Goal: Complete application form

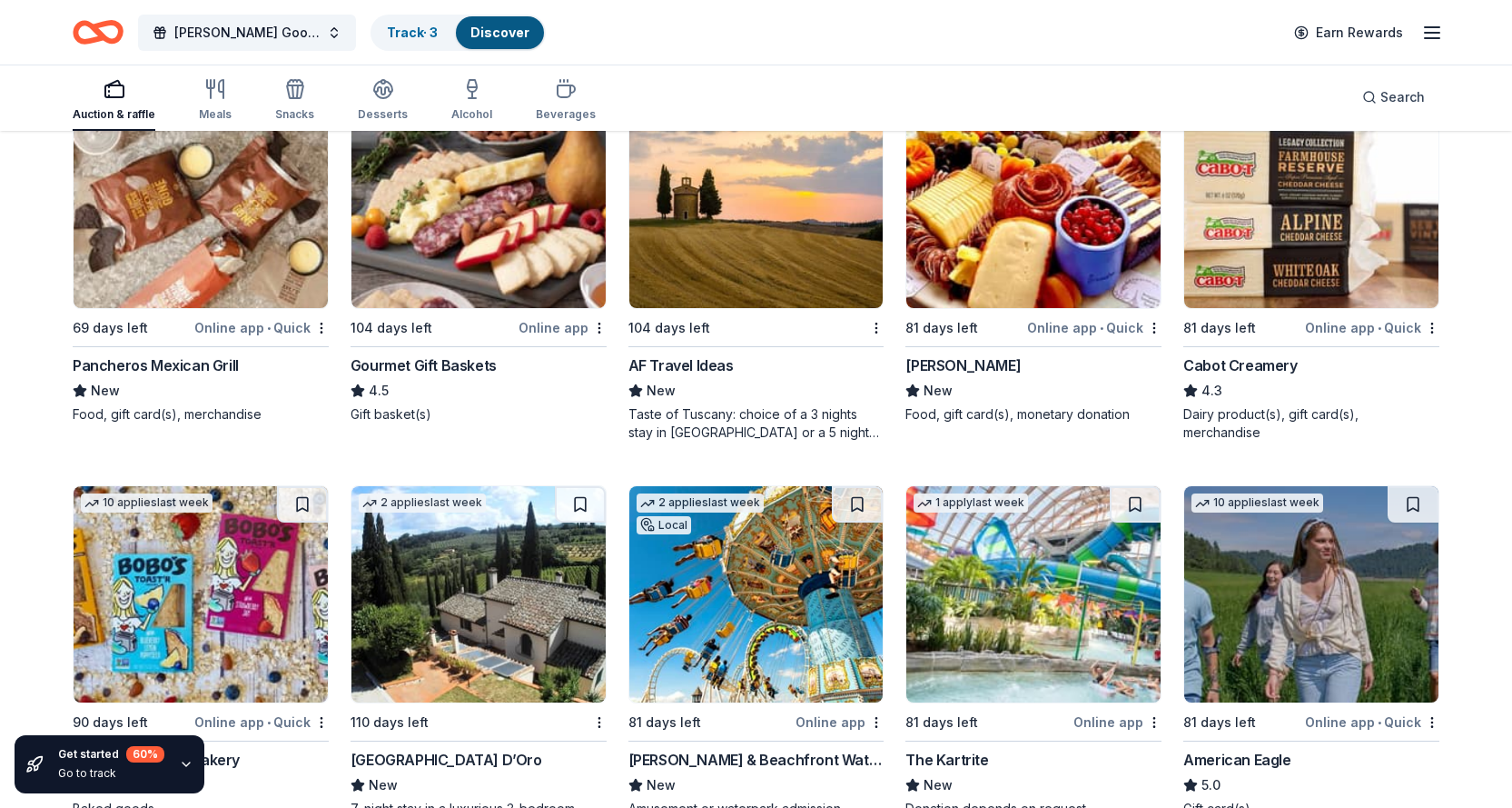
scroll to position [2267, 0]
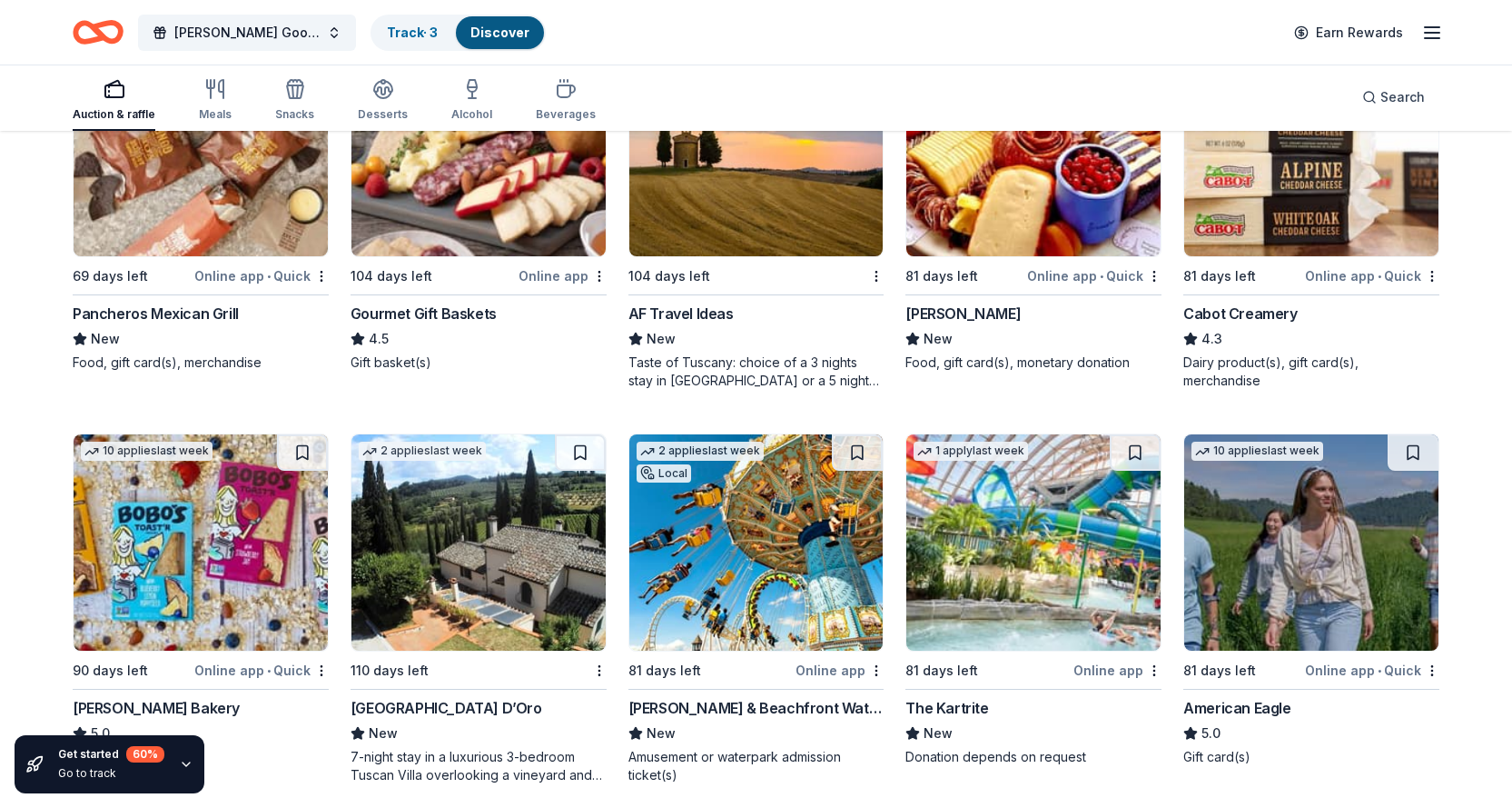
click at [451, 314] on div "Gourmet Gift Baskets" at bounding box center [423, 313] width 146 height 22
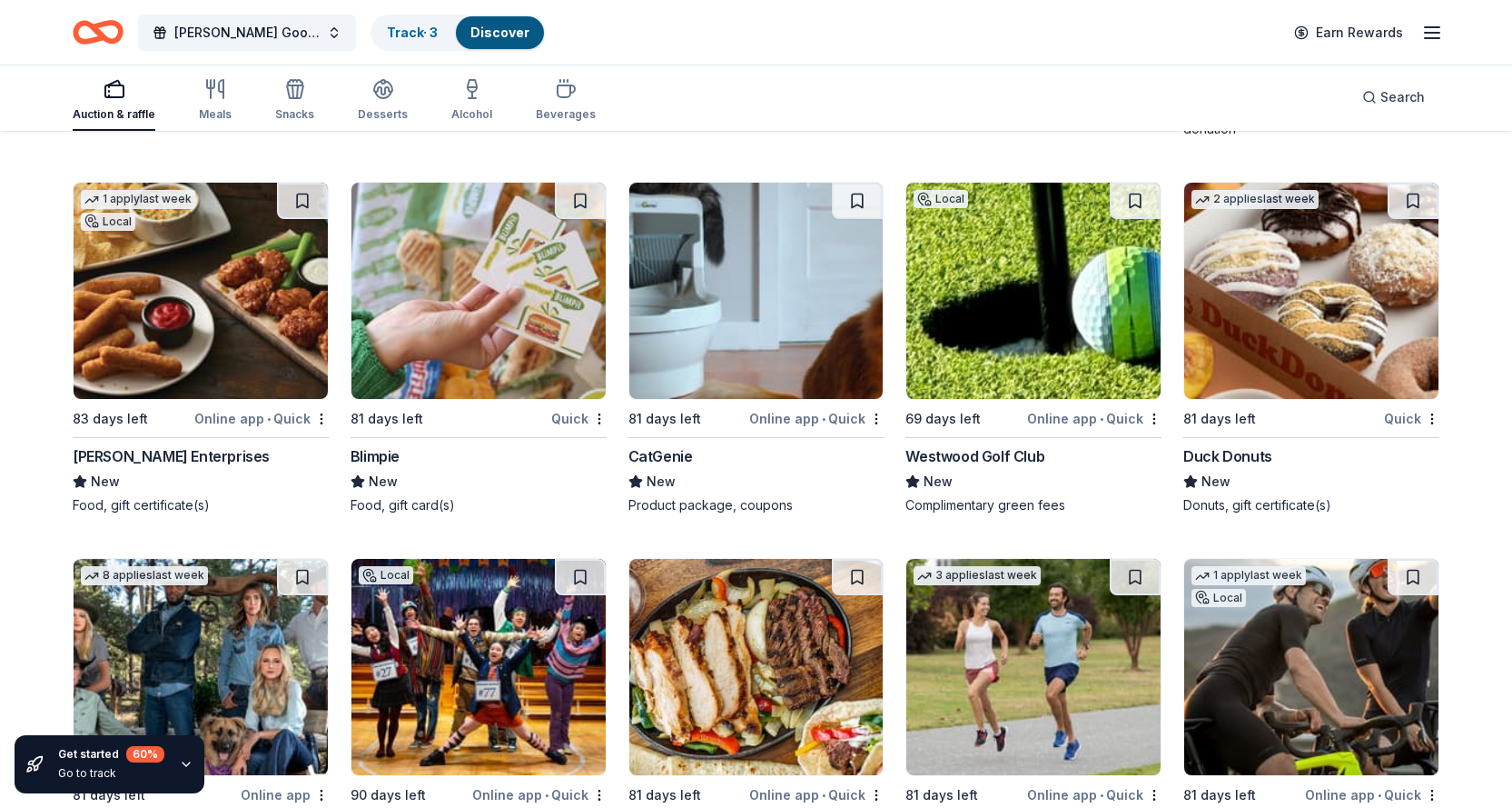
scroll to position [5577, 0]
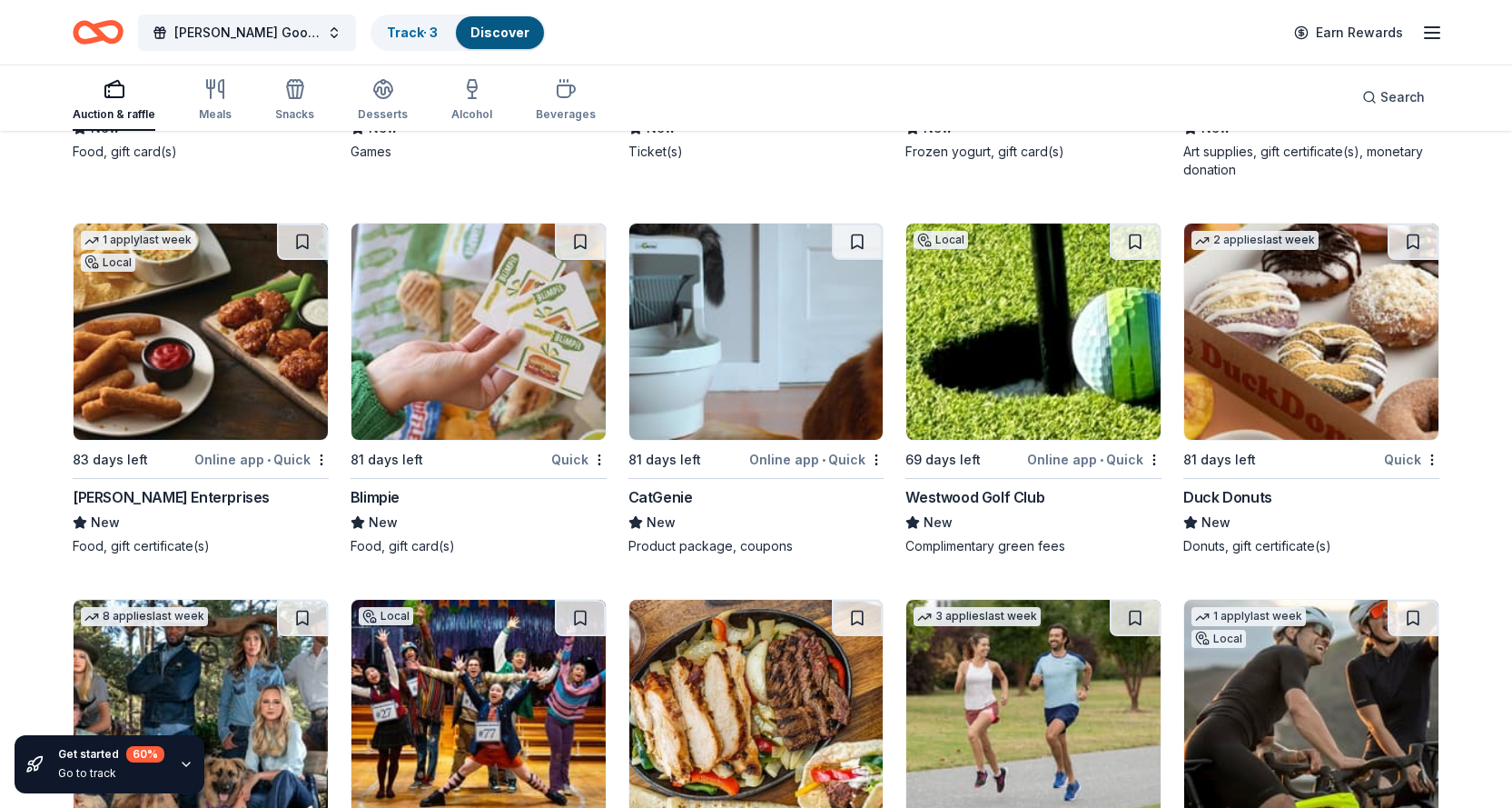
click at [978, 496] on div "Westwood Golf Club" at bounding box center [974, 497] width 139 height 22
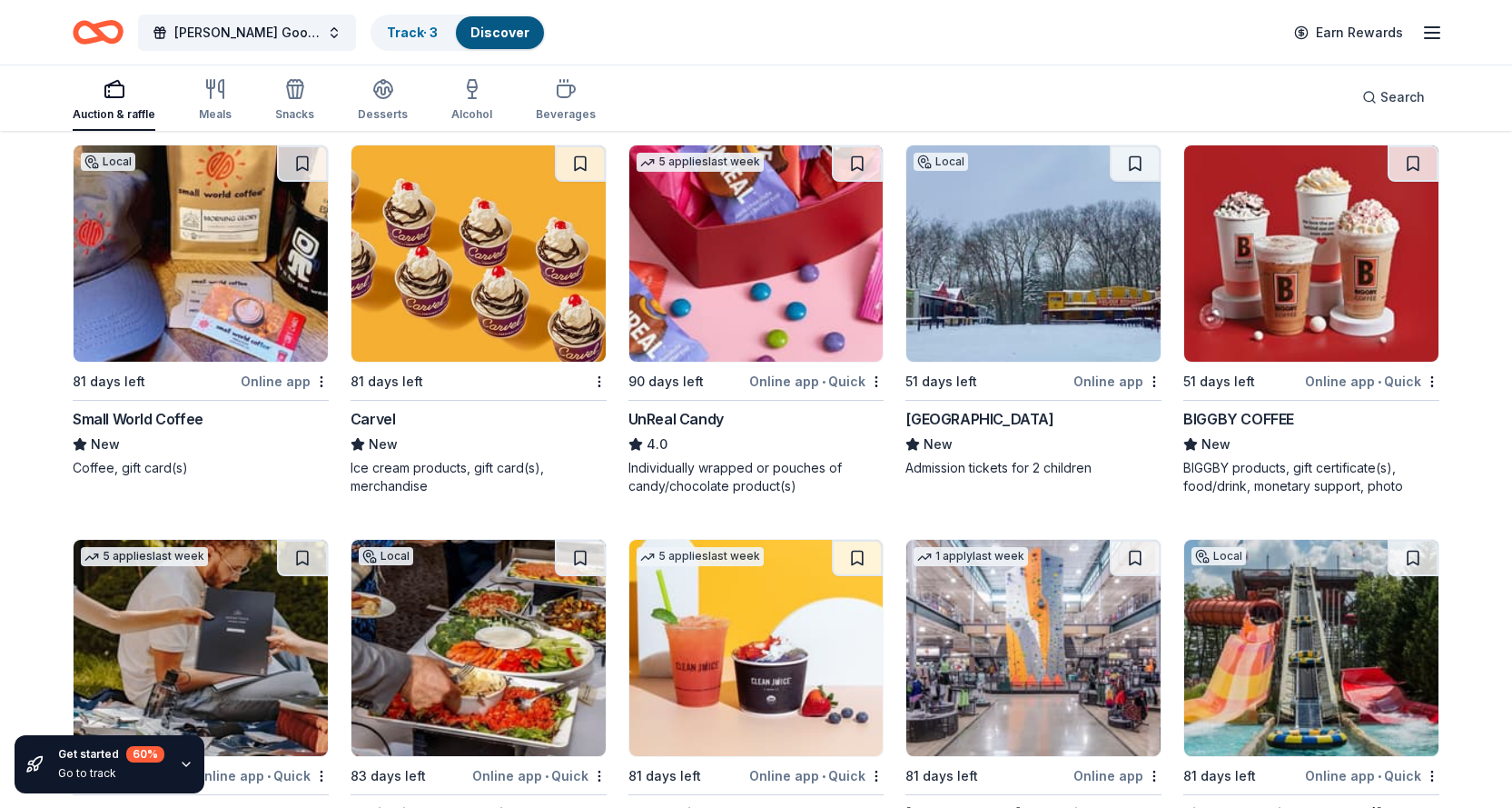
scroll to position [6817, 0]
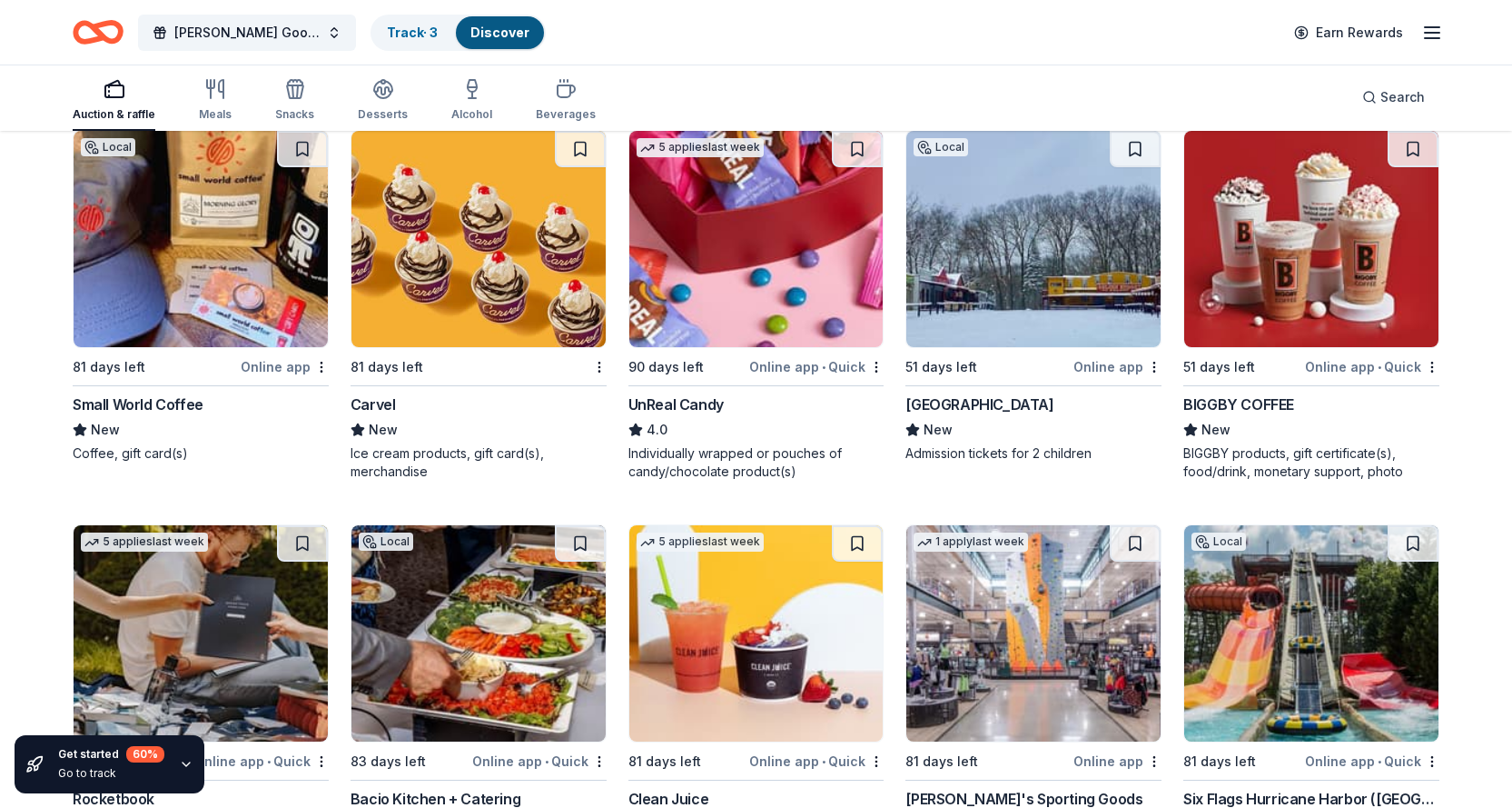
click at [377, 403] on div "Carvel" at bounding box center [372, 404] width 45 height 22
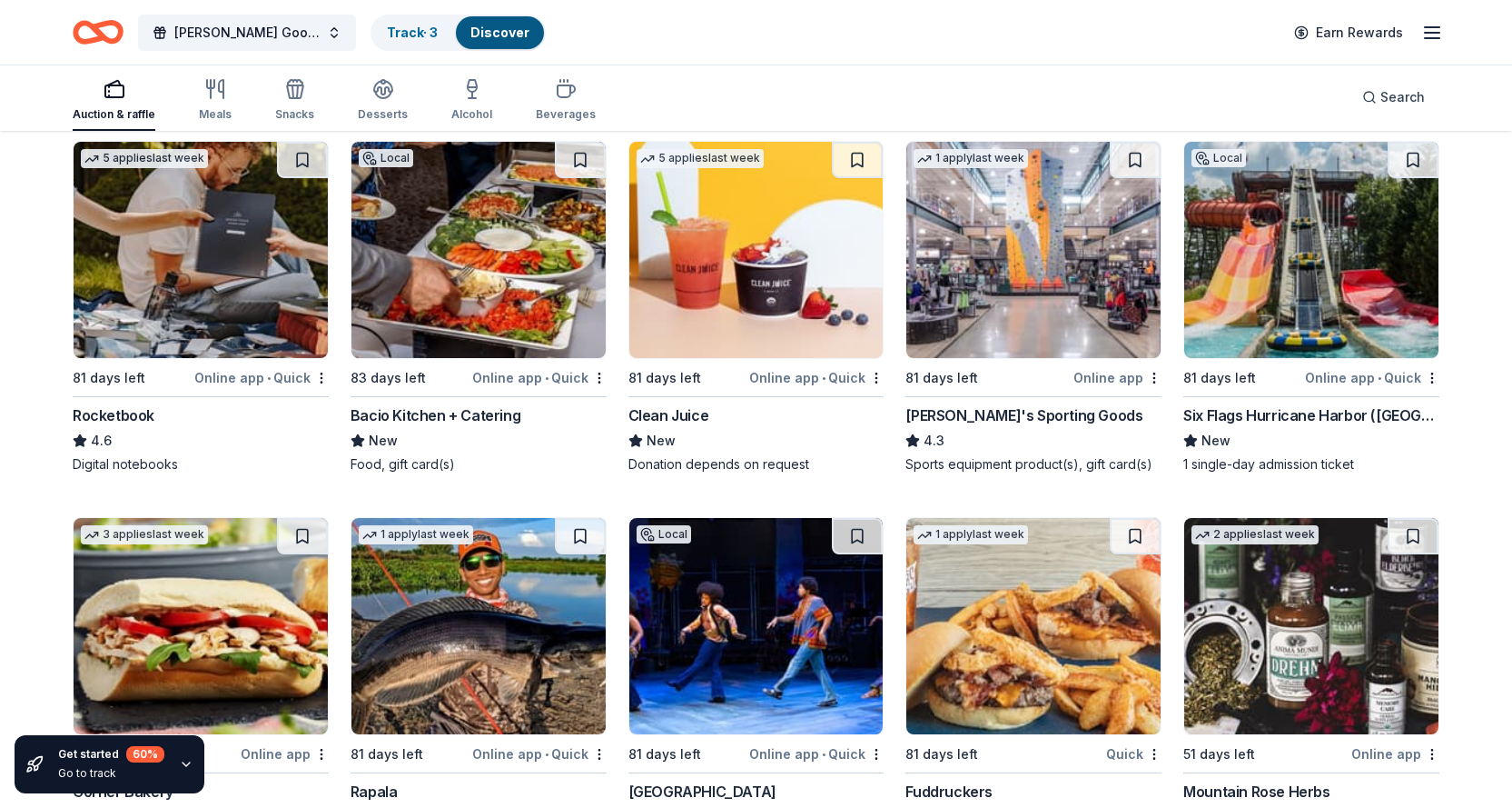
scroll to position [7271, 0]
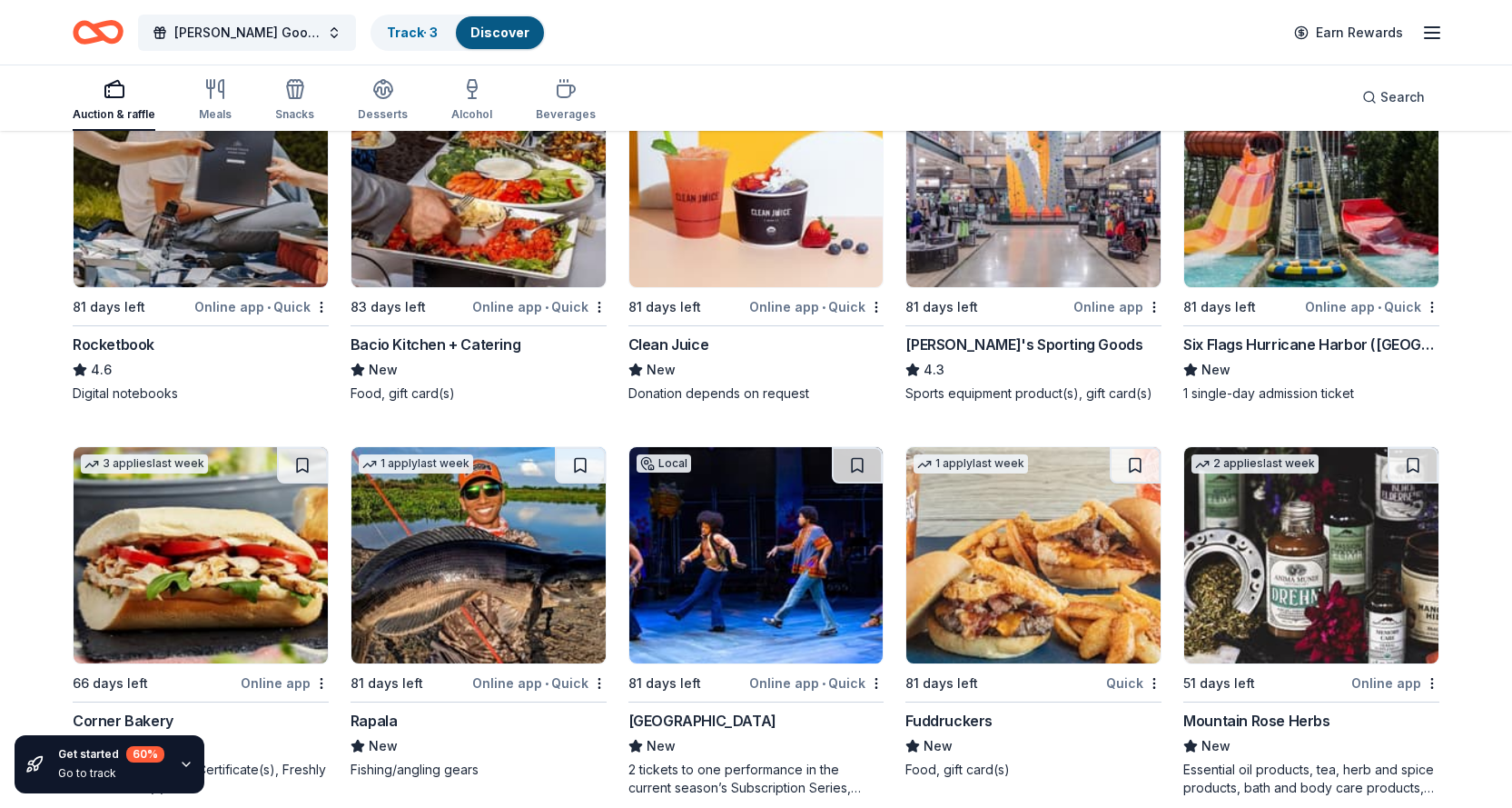
click at [694, 348] on div "Clean Juice" at bounding box center [669, 344] width 80 height 22
click at [1019, 347] on div "Dick's Sporting Goods" at bounding box center [1024, 344] width 237 height 22
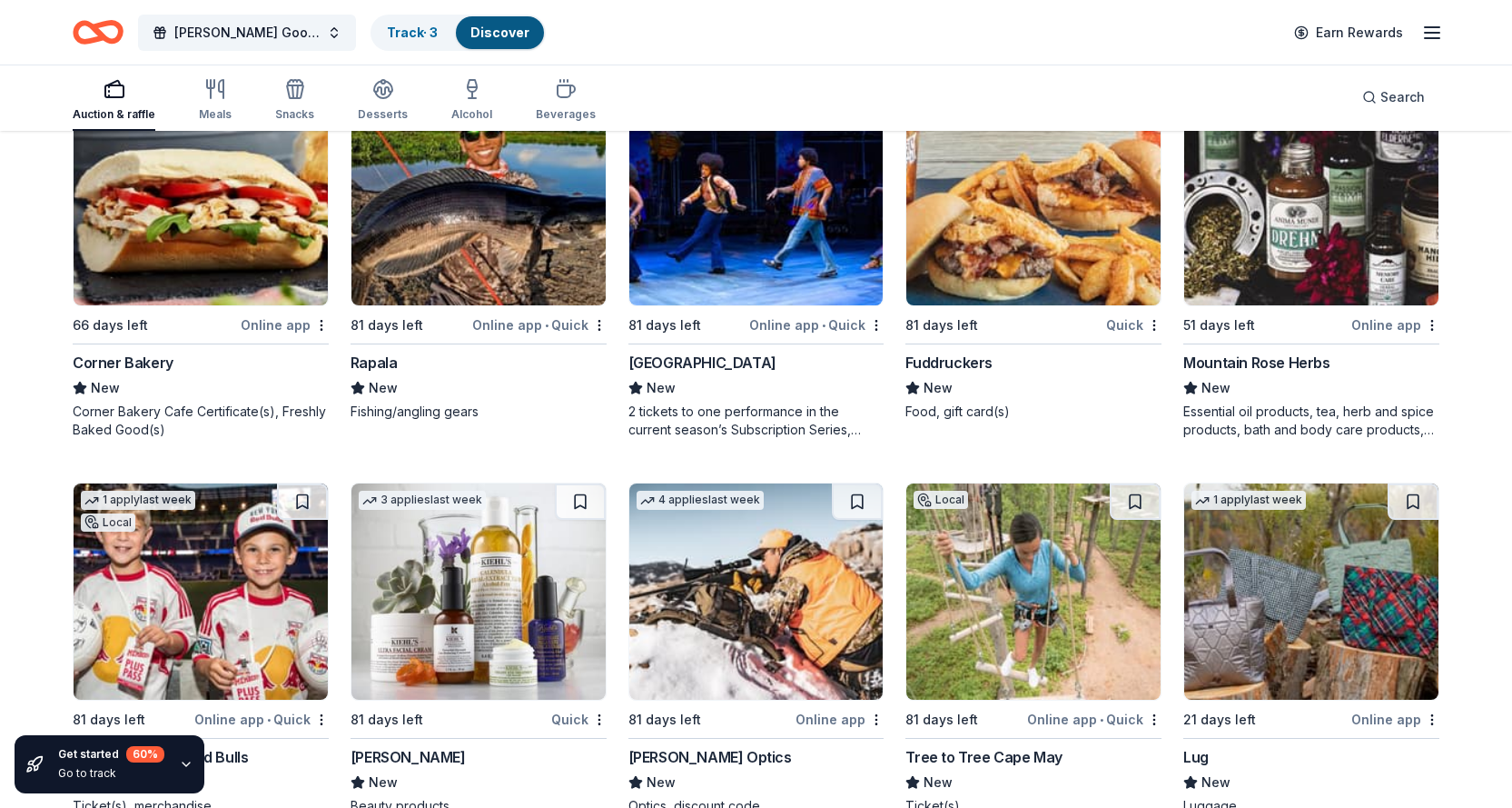
scroll to position [7635, 0]
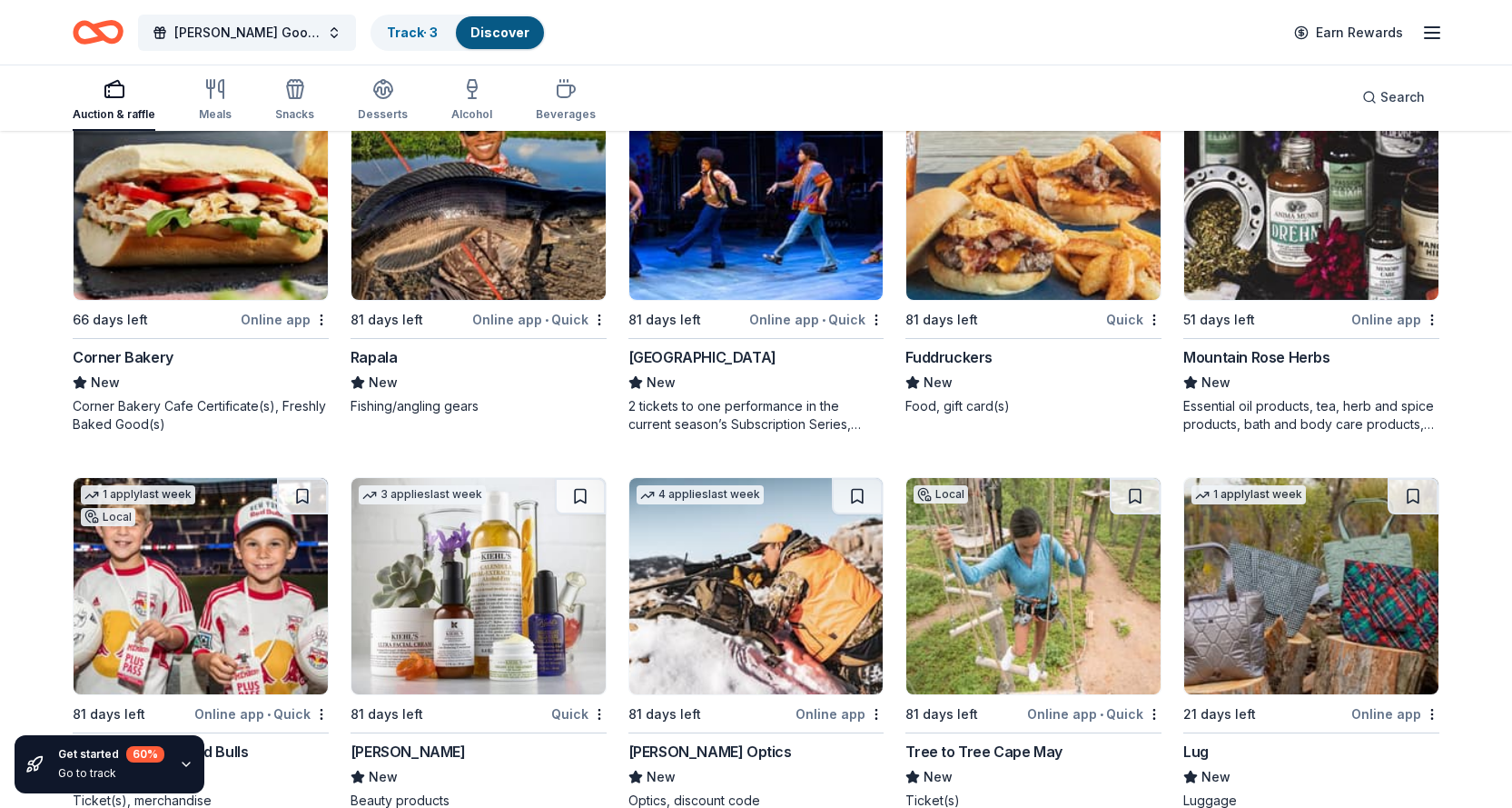
click at [945, 362] on div "Fuddruckers" at bounding box center [948, 357] width 87 height 22
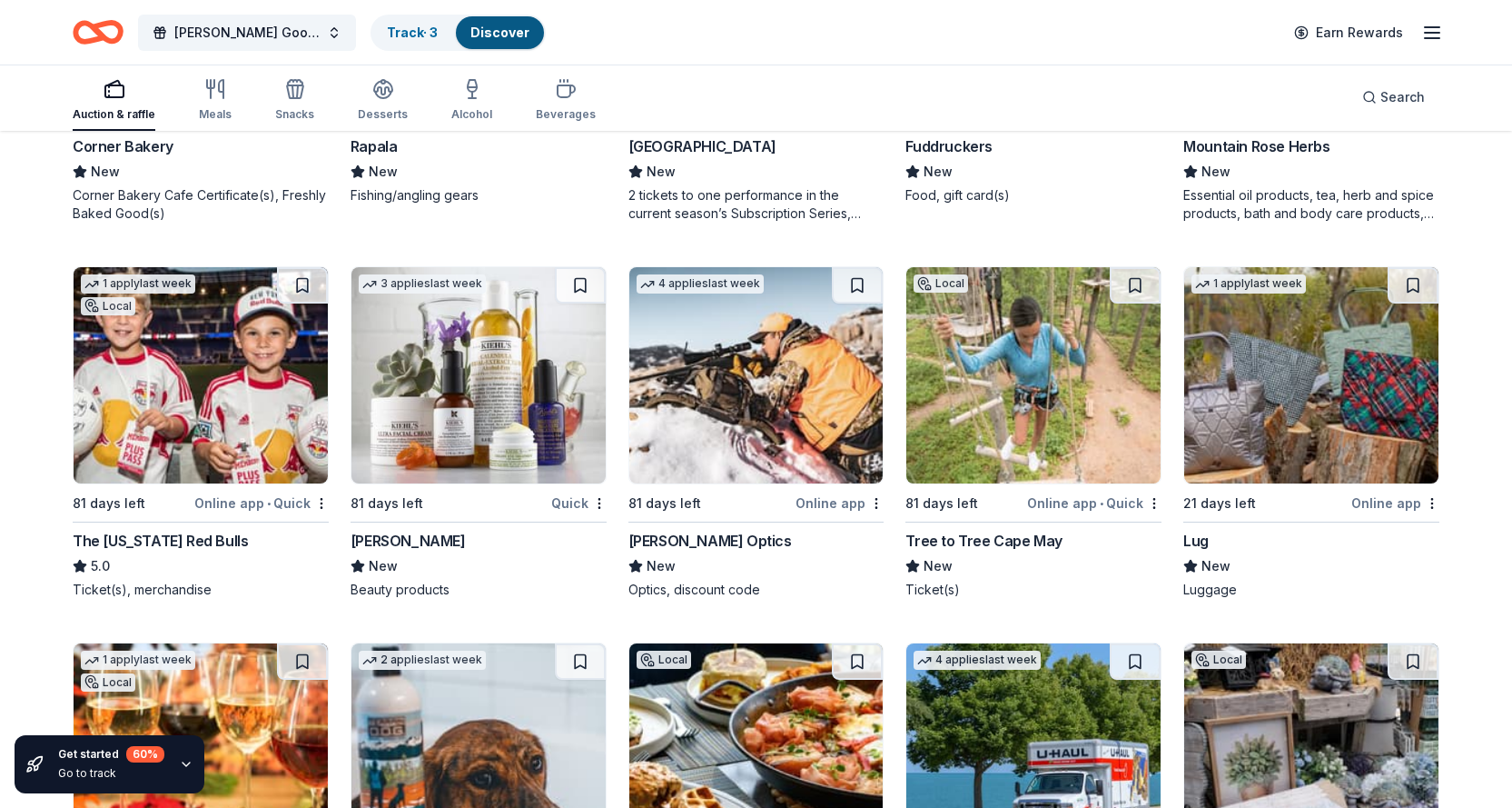
scroll to position [7908, 0]
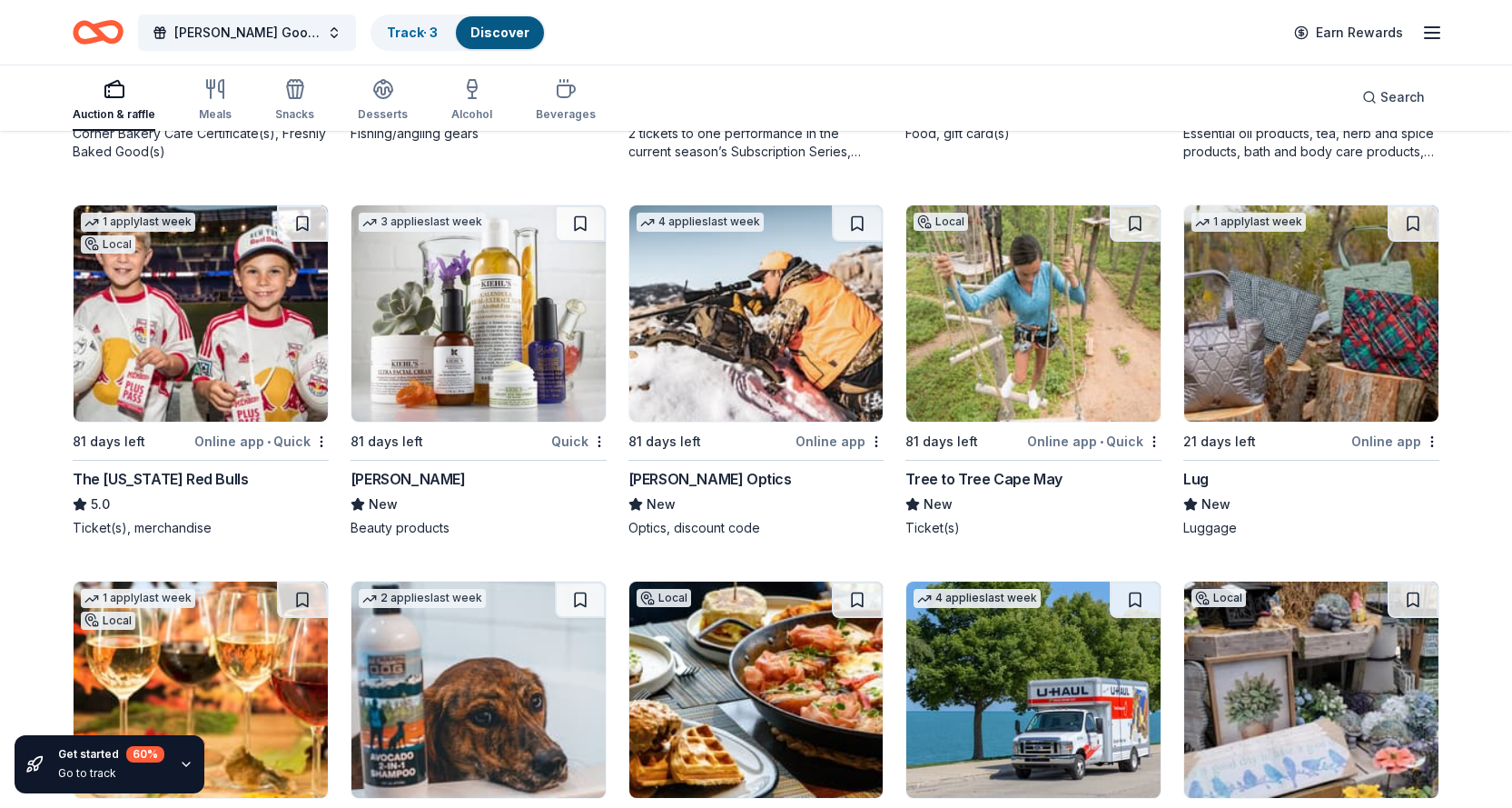
click at [195, 480] on div "The New York Red Bulls" at bounding box center [160, 479] width 175 height 22
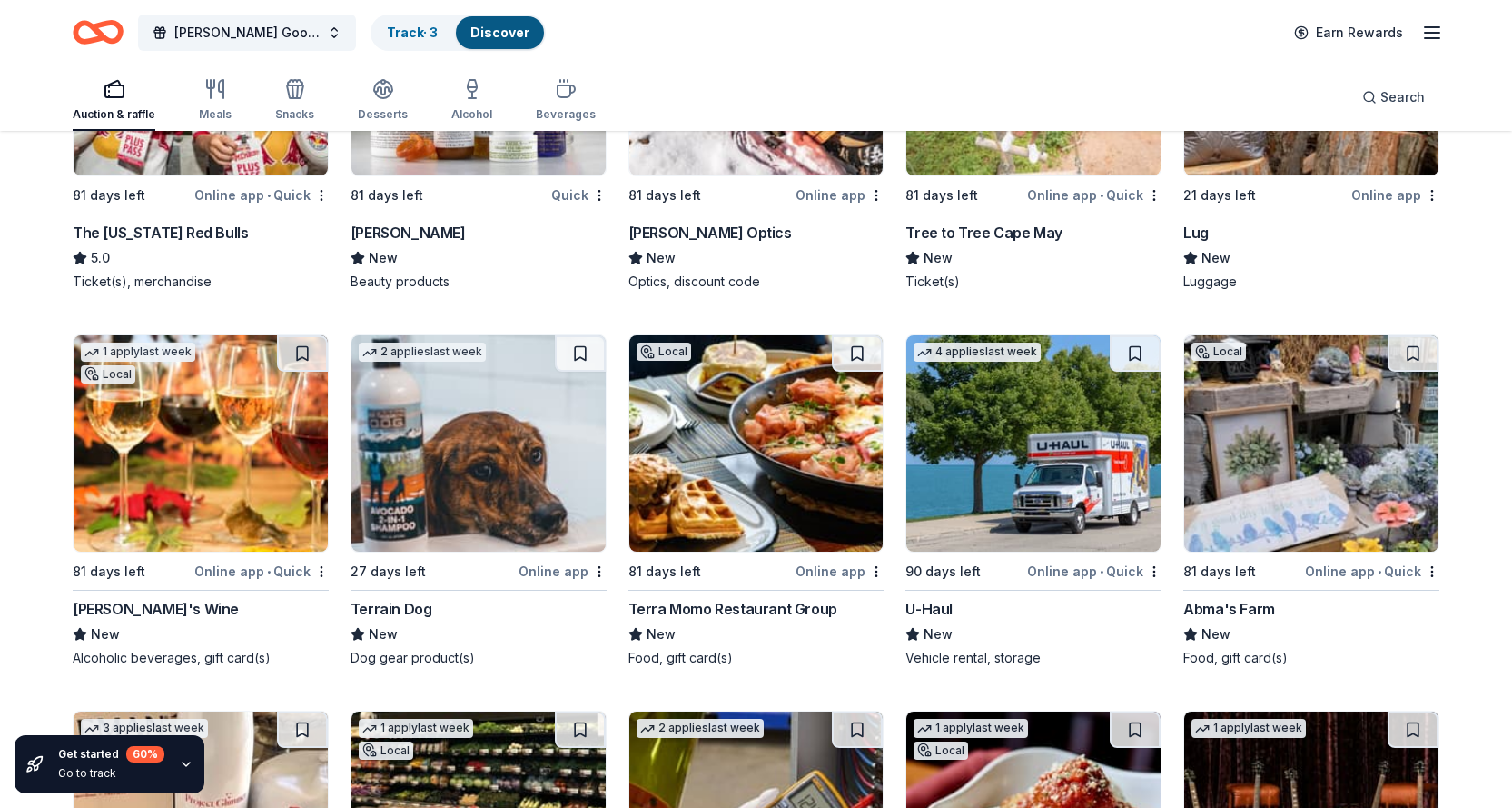
scroll to position [8361, 0]
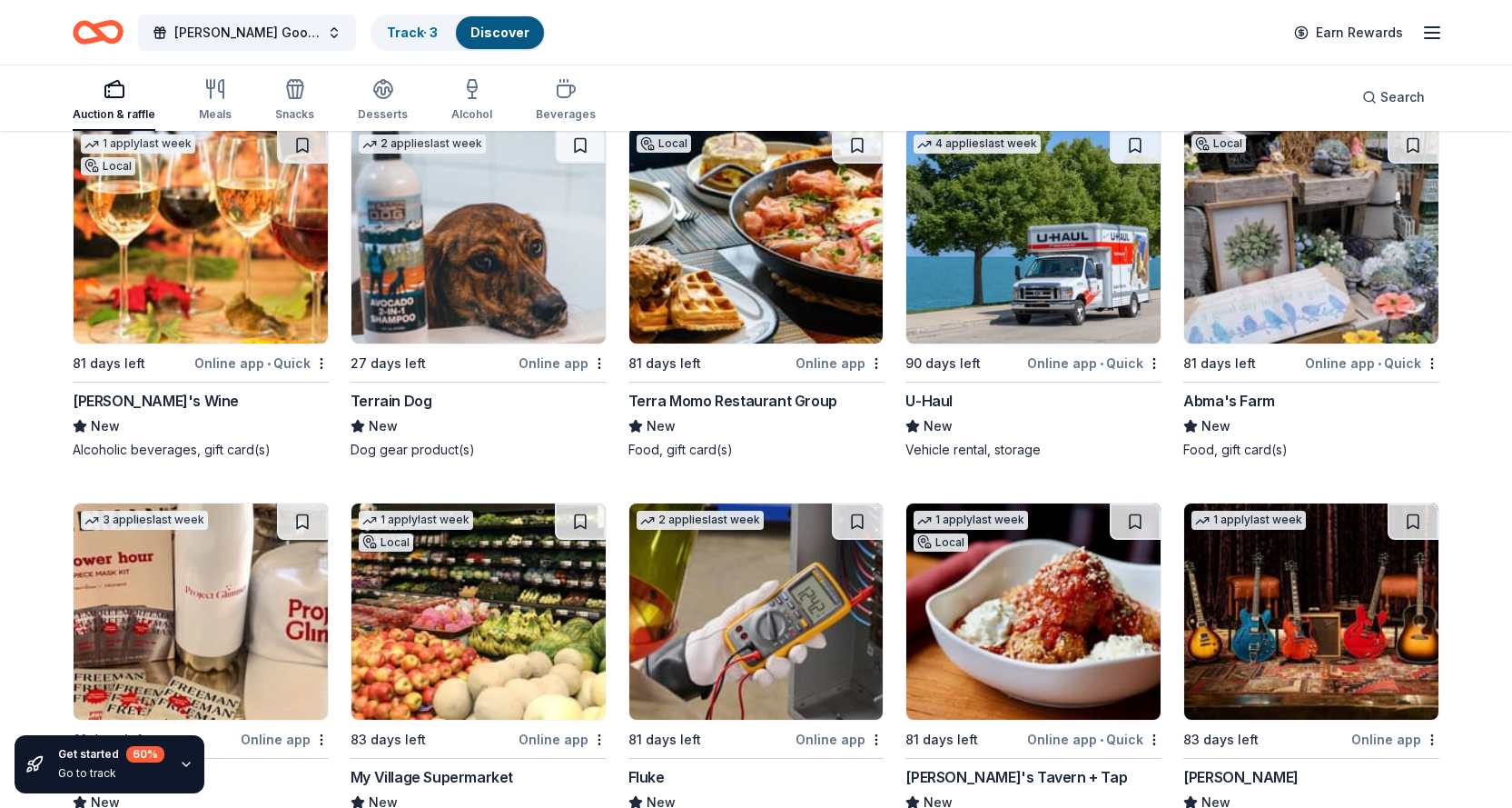
click at [758, 405] on div "Terra Momo Restaurant Group" at bounding box center [733, 400] width 209 height 22
click at [938, 400] on div "U-Haul" at bounding box center [928, 400] width 47 height 22
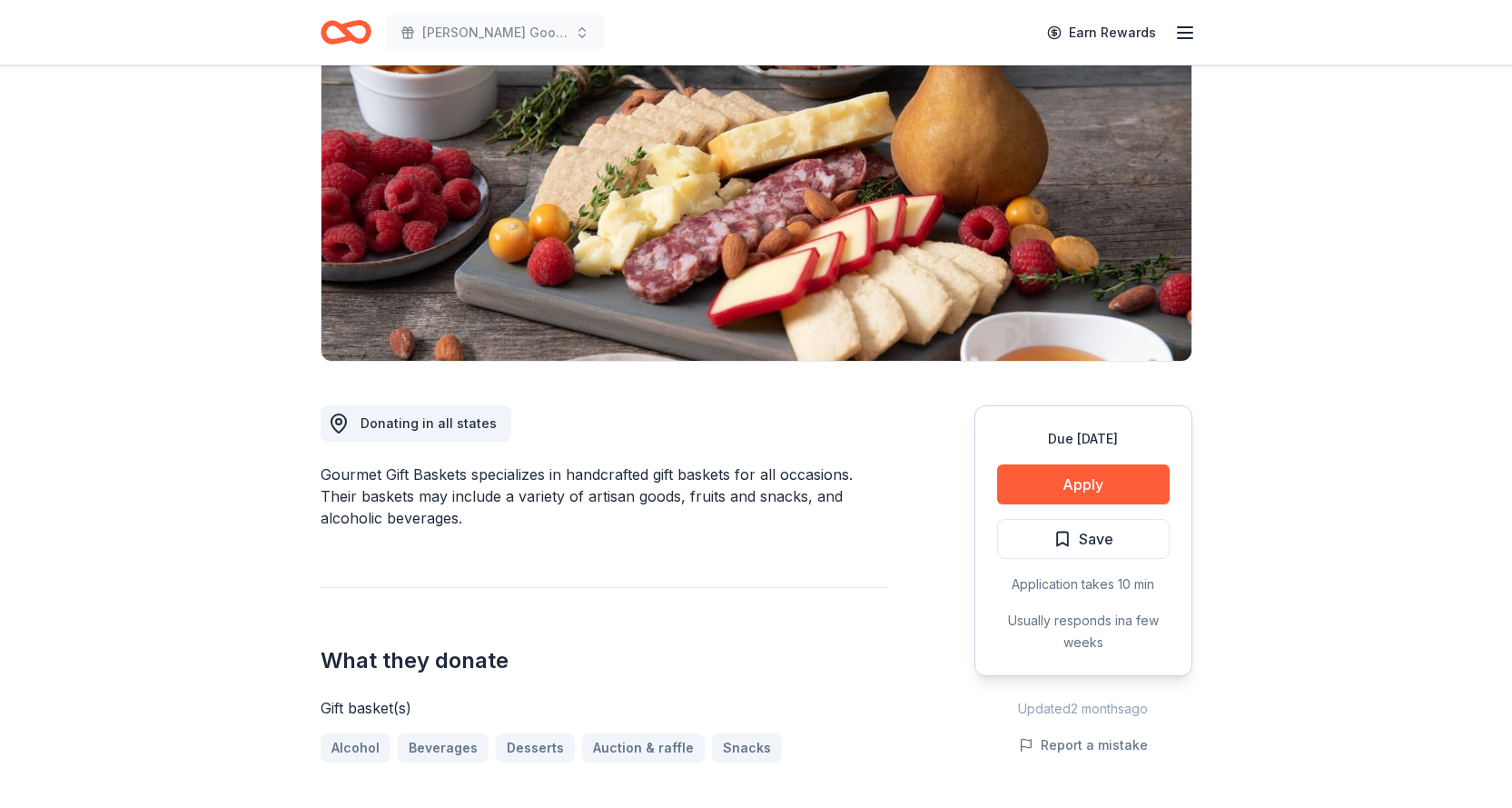
scroll to position [273, 0]
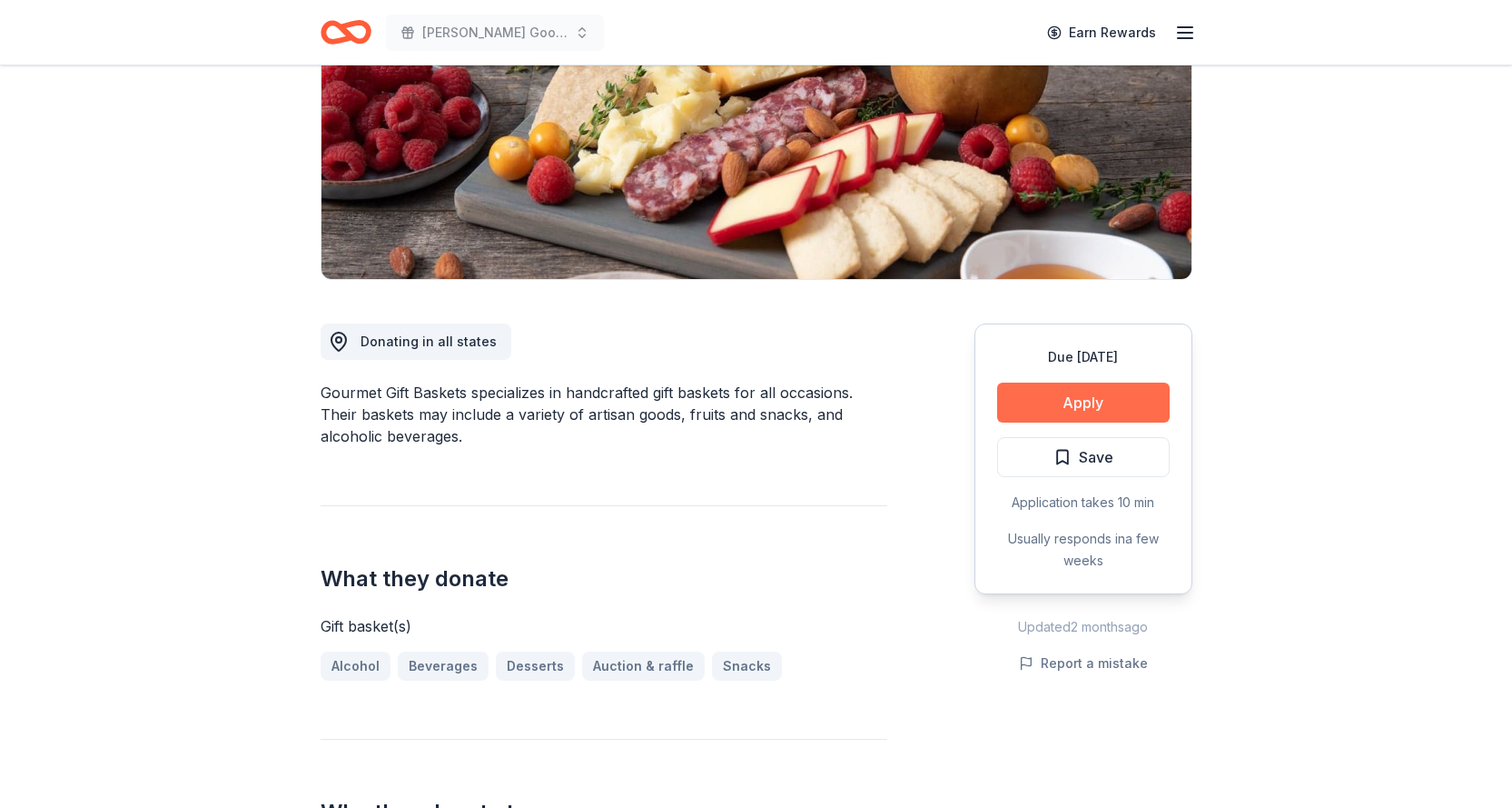
click at [1106, 403] on button "Apply" at bounding box center [1083, 403] width 172 height 40
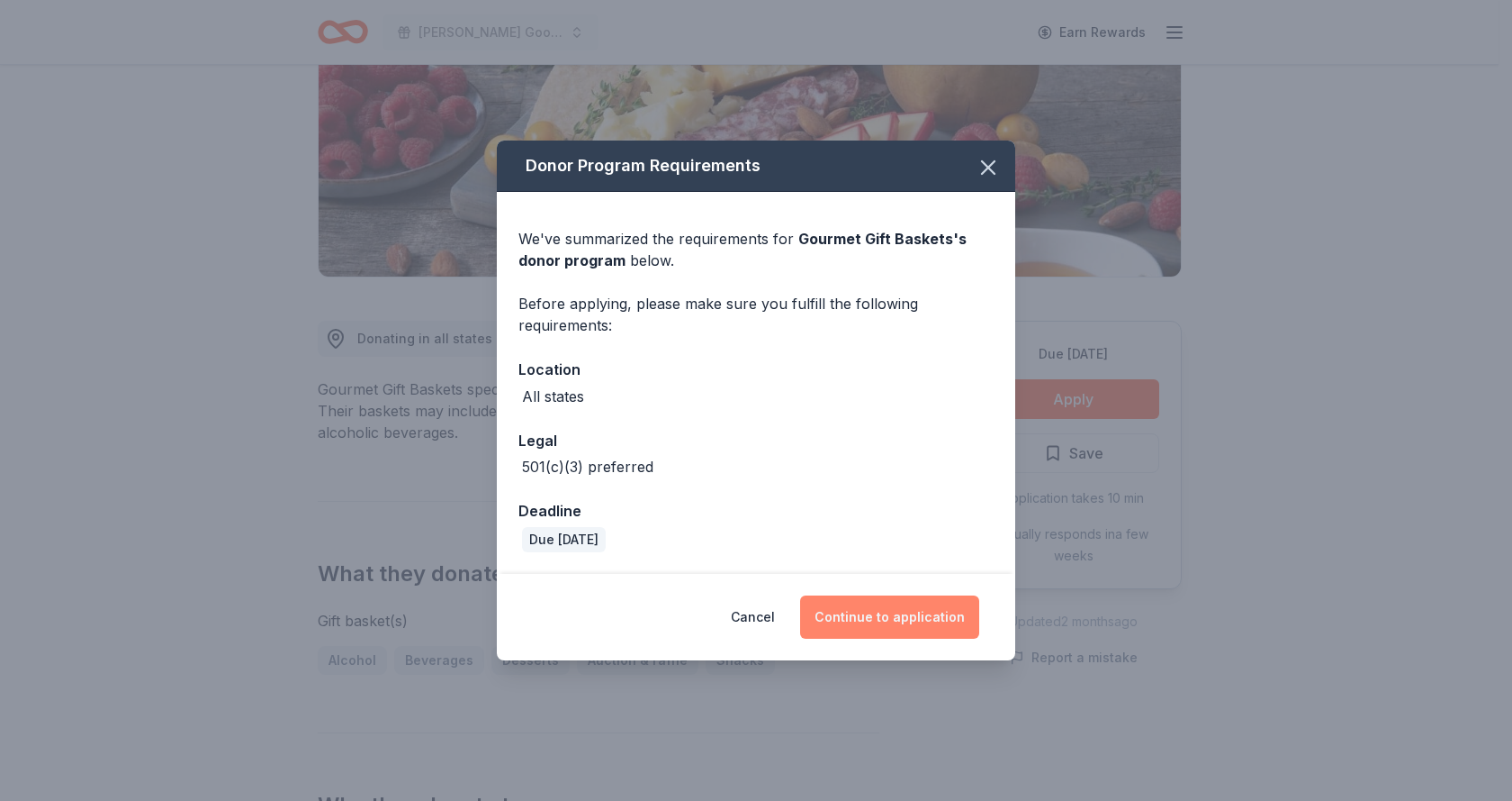
click at [879, 620] on button "Continue to application" at bounding box center [890, 617] width 179 height 44
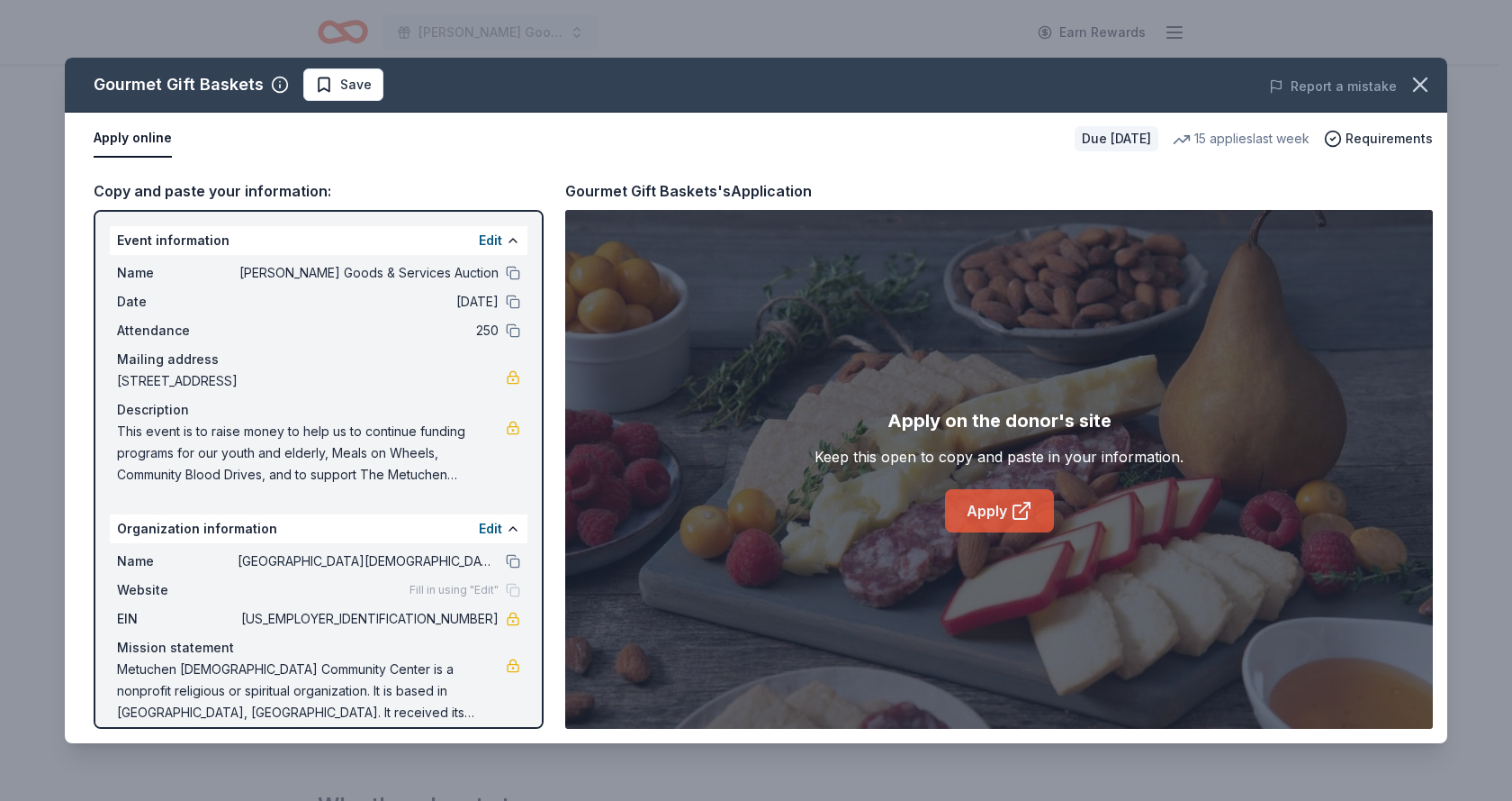
click at [996, 512] on link "Apply" at bounding box center [1000, 511] width 109 height 44
click at [1427, 86] on icon "button" at bounding box center [1420, 84] width 26 height 26
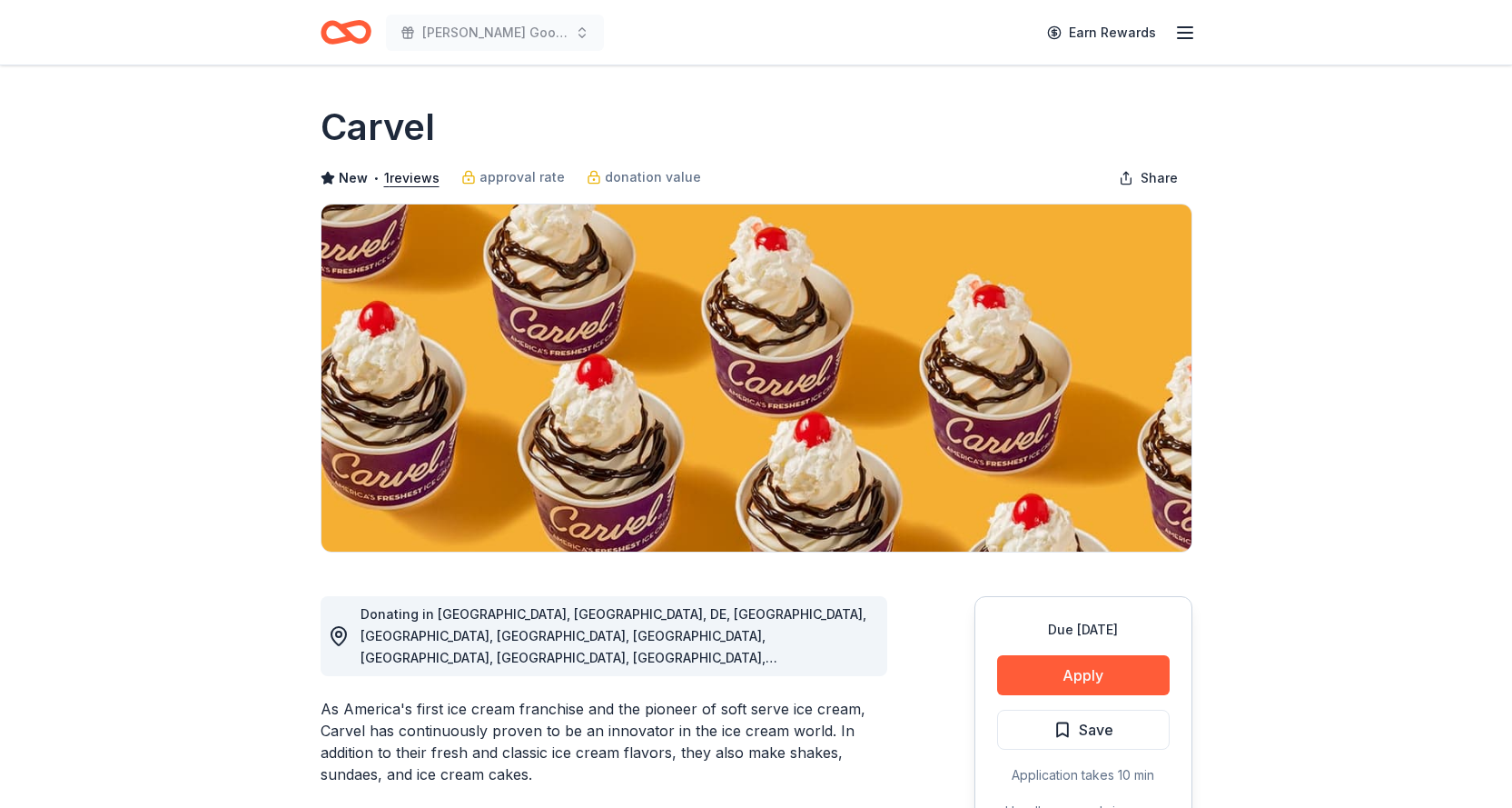
scroll to position [364, 0]
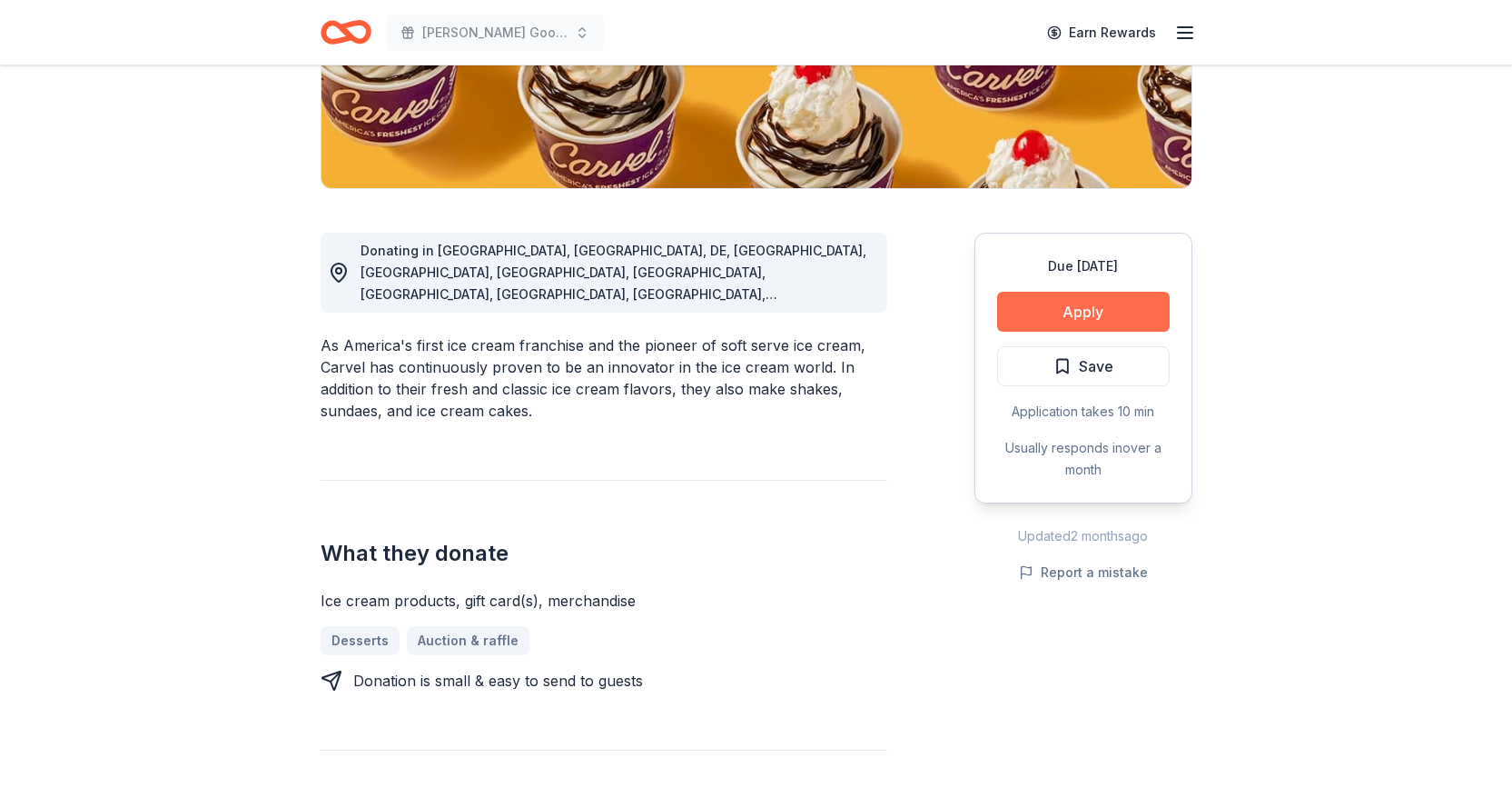
click at [1035, 311] on button "Apply" at bounding box center [1083, 312] width 172 height 40
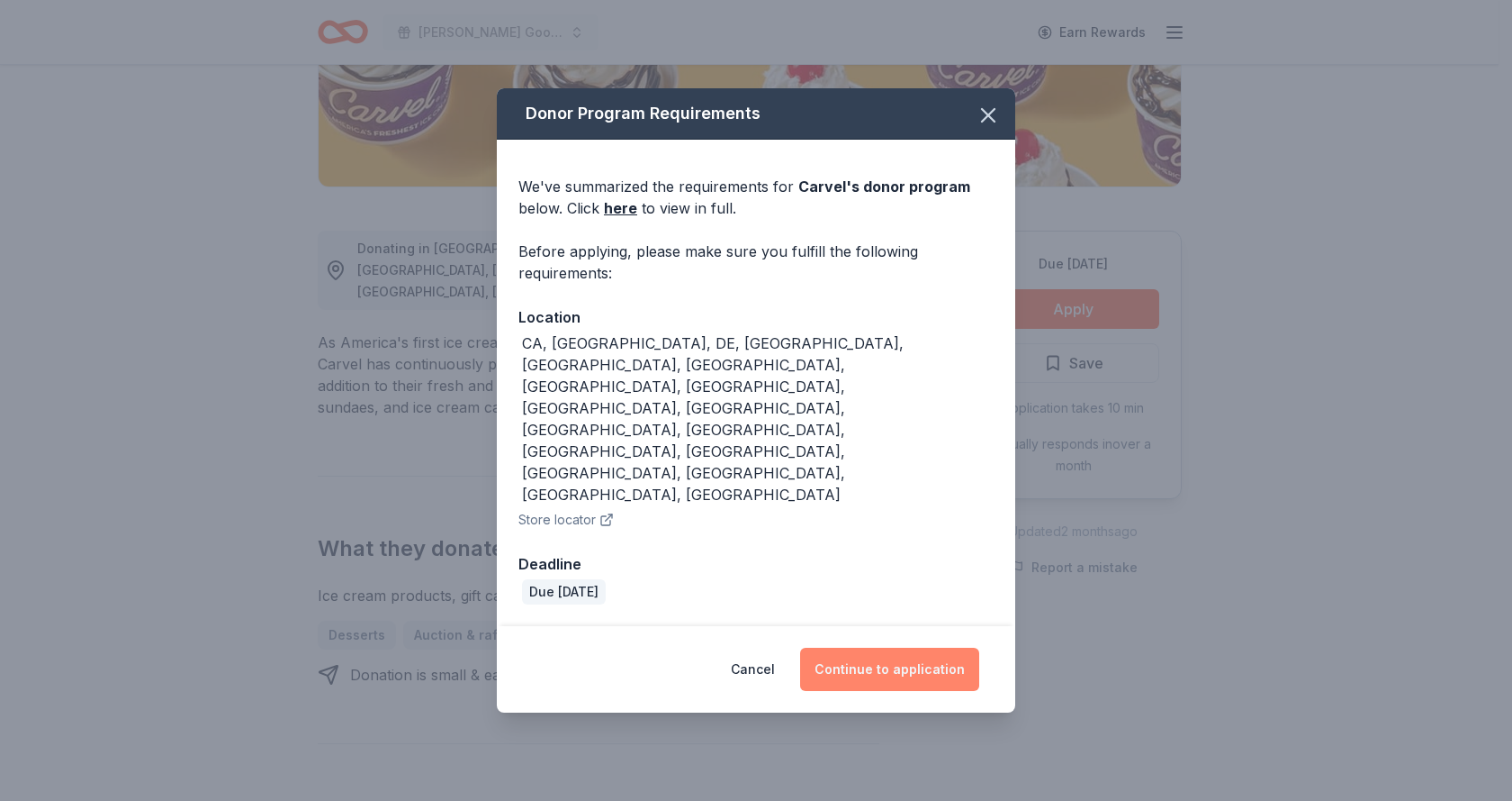
click at [881, 647] on button "Continue to application" at bounding box center [890, 669] width 179 height 44
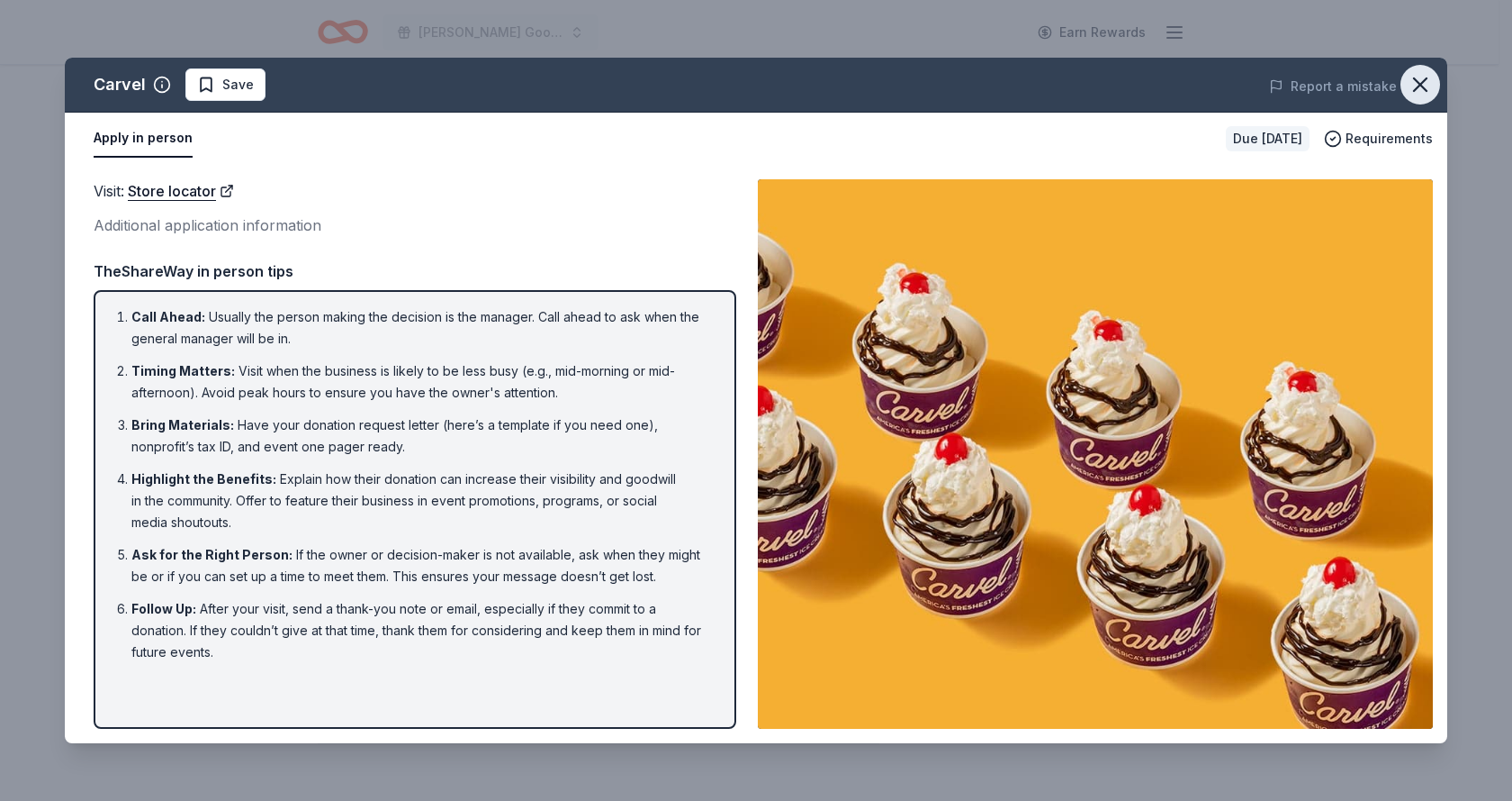
click at [1423, 84] on icon "button" at bounding box center [1420, 84] width 26 height 26
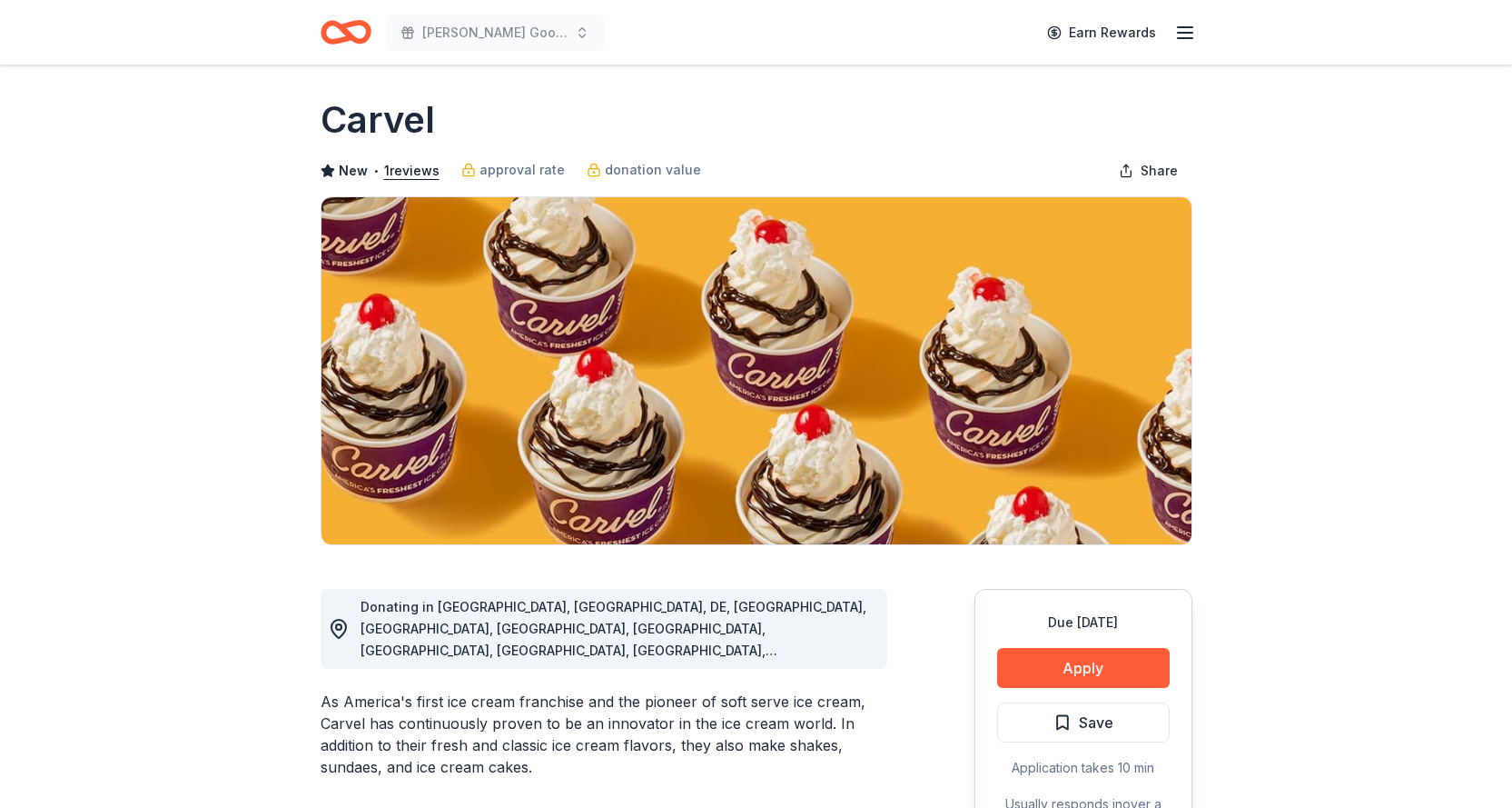
scroll to position [0, 0]
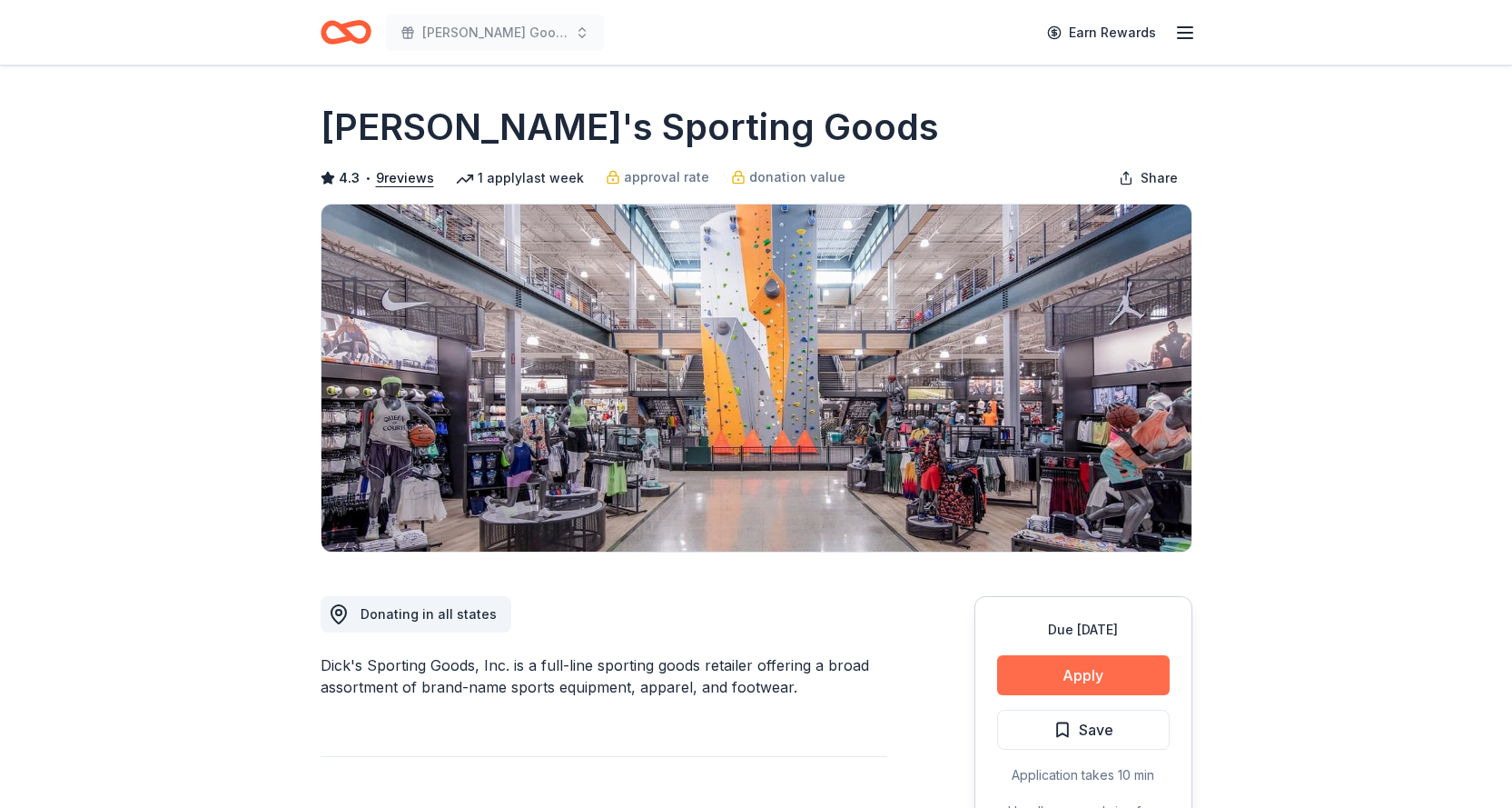
click at [1045, 673] on button "Apply" at bounding box center [1083, 675] width 172 height 40
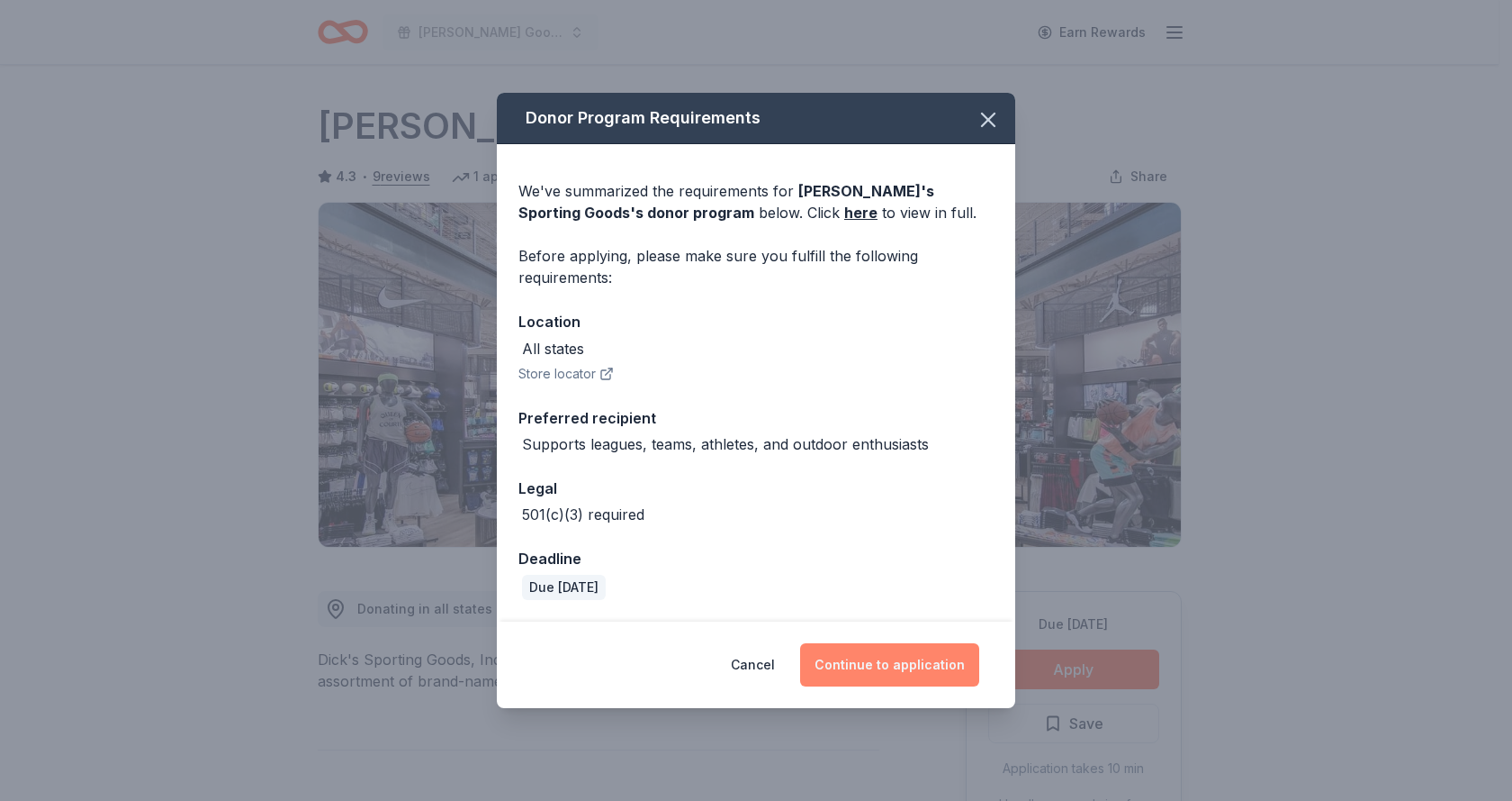
click at [859, 668] on button "Continue to application" at bounding box center [890, 665] width 179 height 44
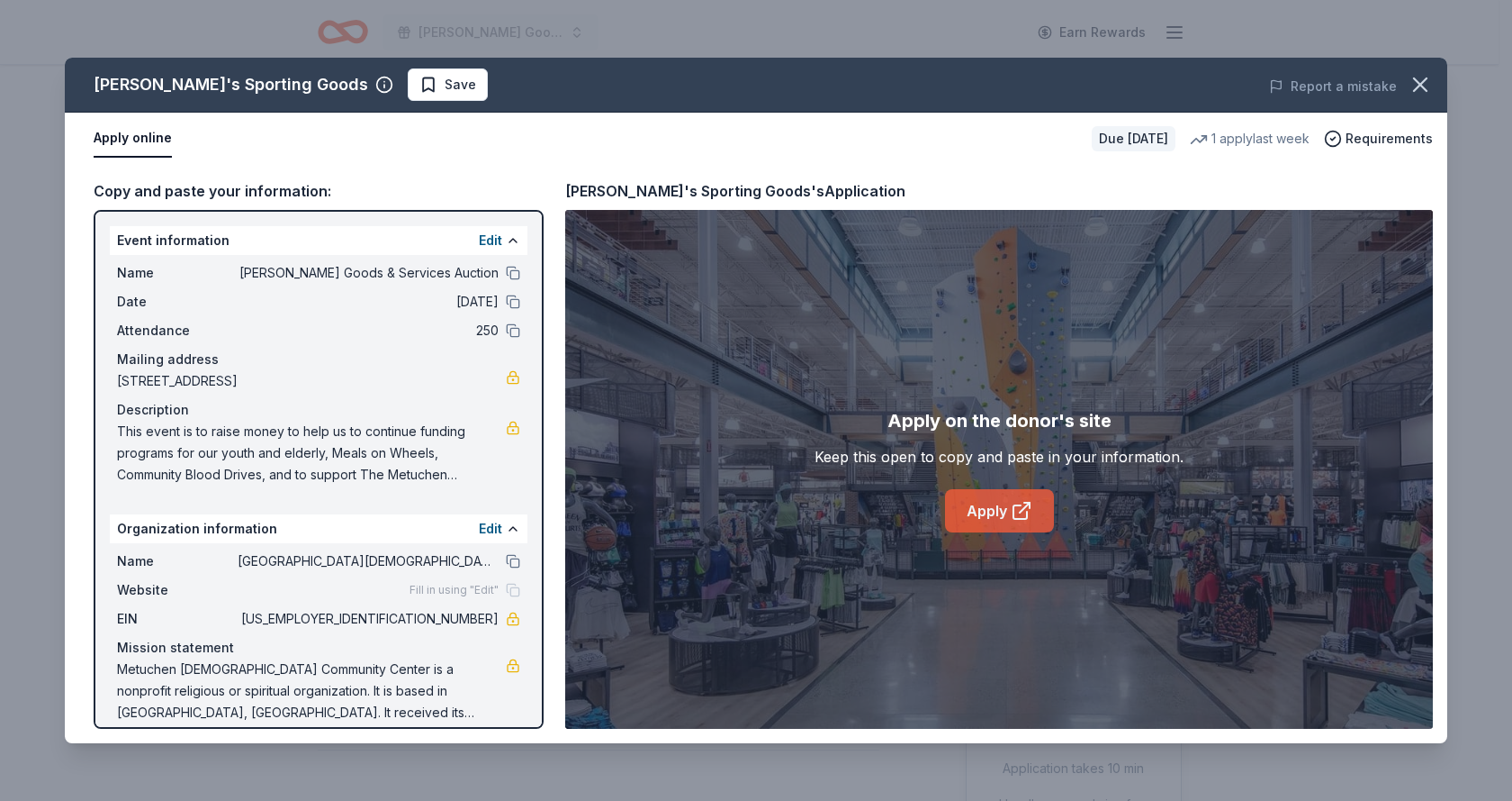
click at [1003, 514] on link "Apply" at bounding box center [1000, 511] width 109 height 44
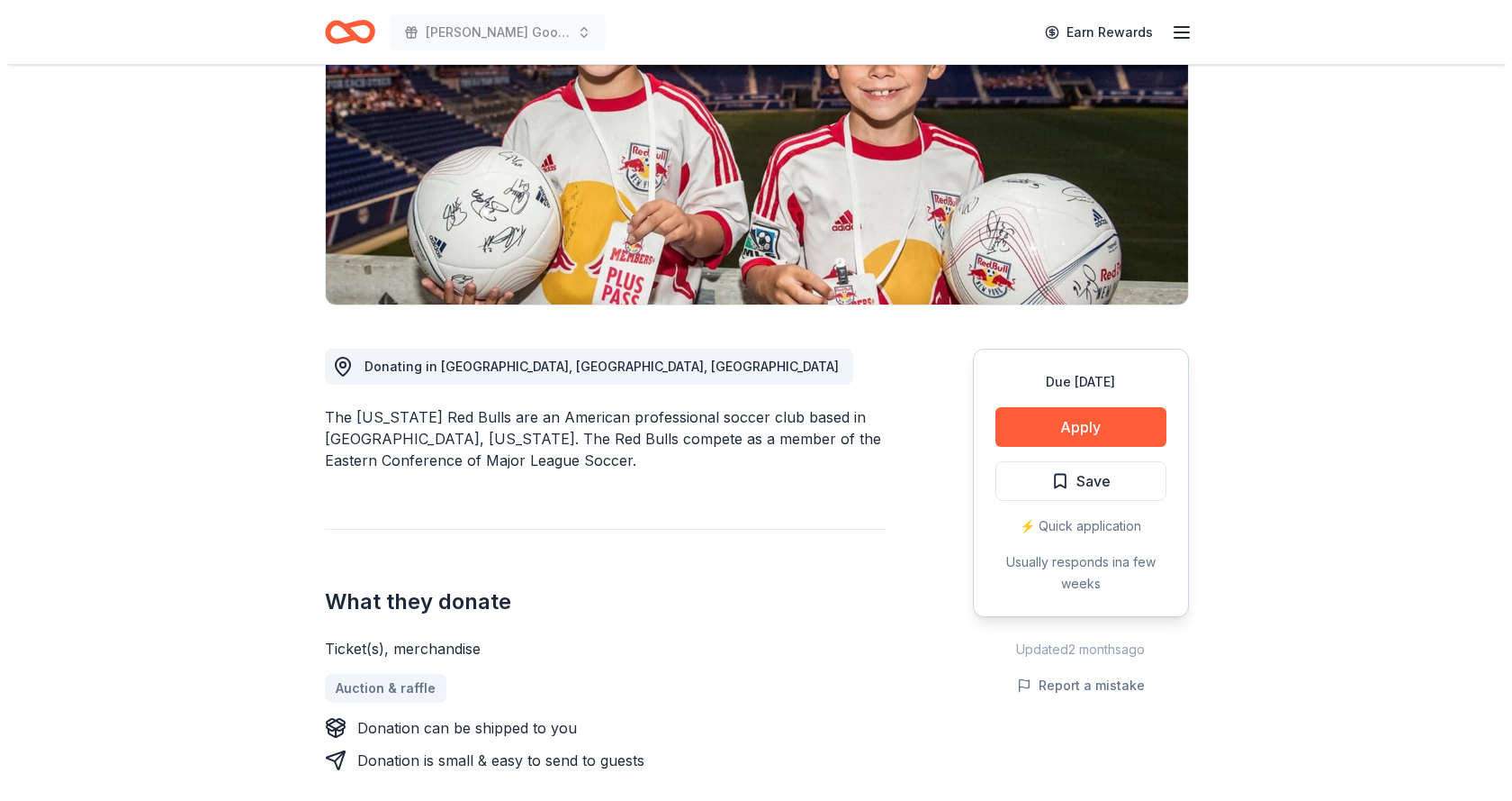
scroll to position [270, 0]
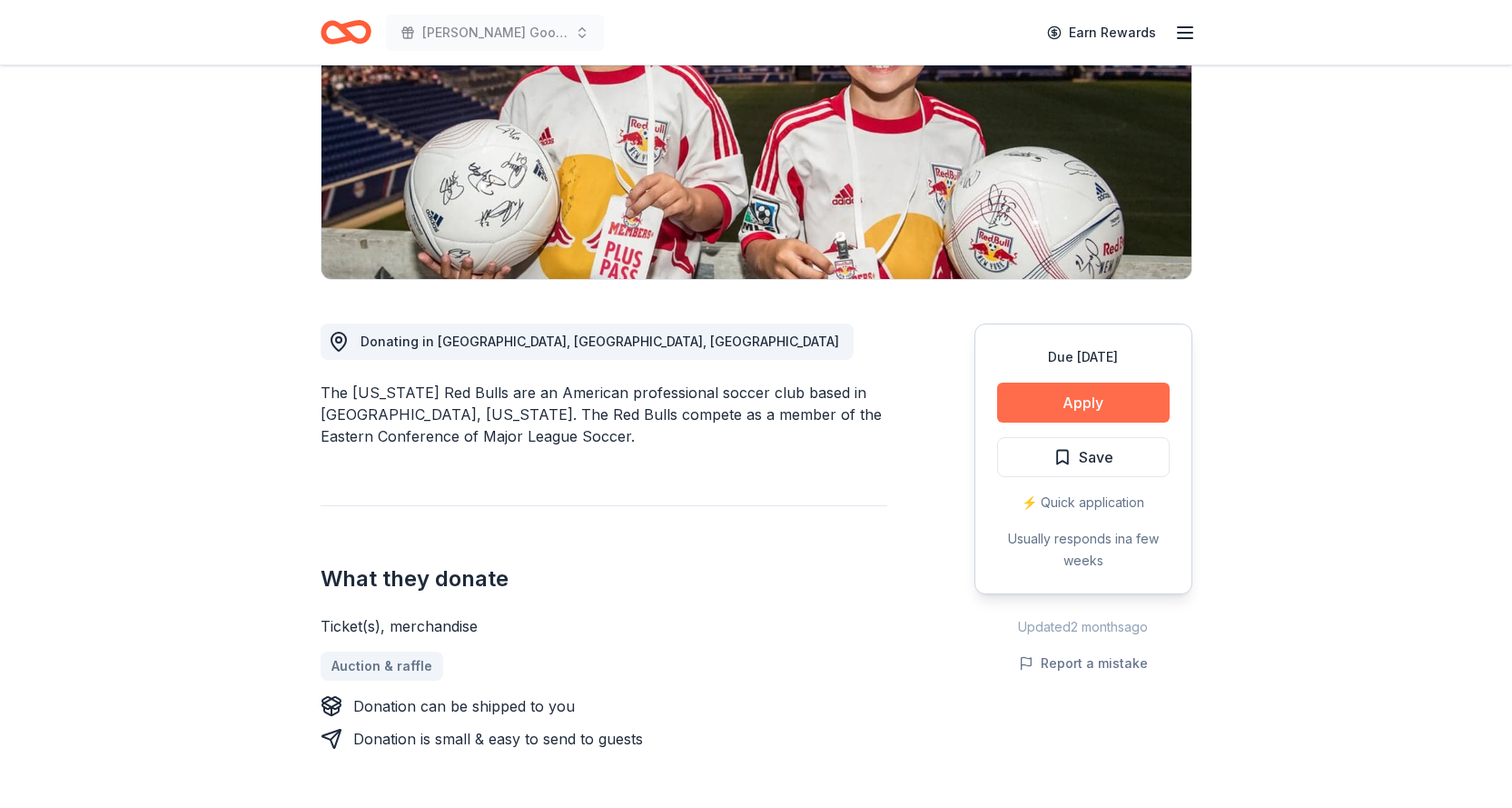
click at [1068, 399] on button "Apply" at bounding box center [1083, 403] width 172 height 40
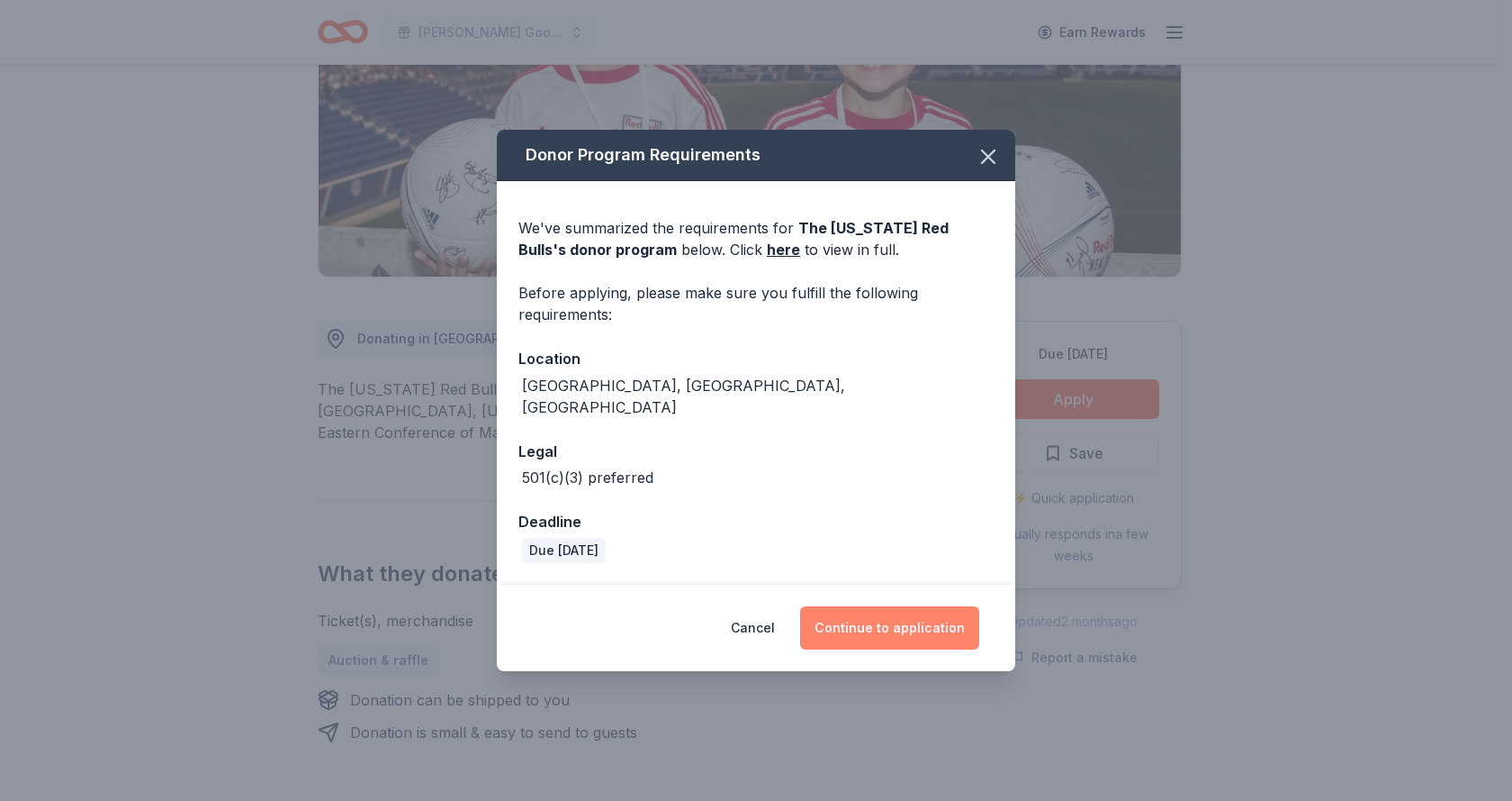
click at [882, 621] on button "Continue to application" at bounding box center [890, 628] width 179 height 44
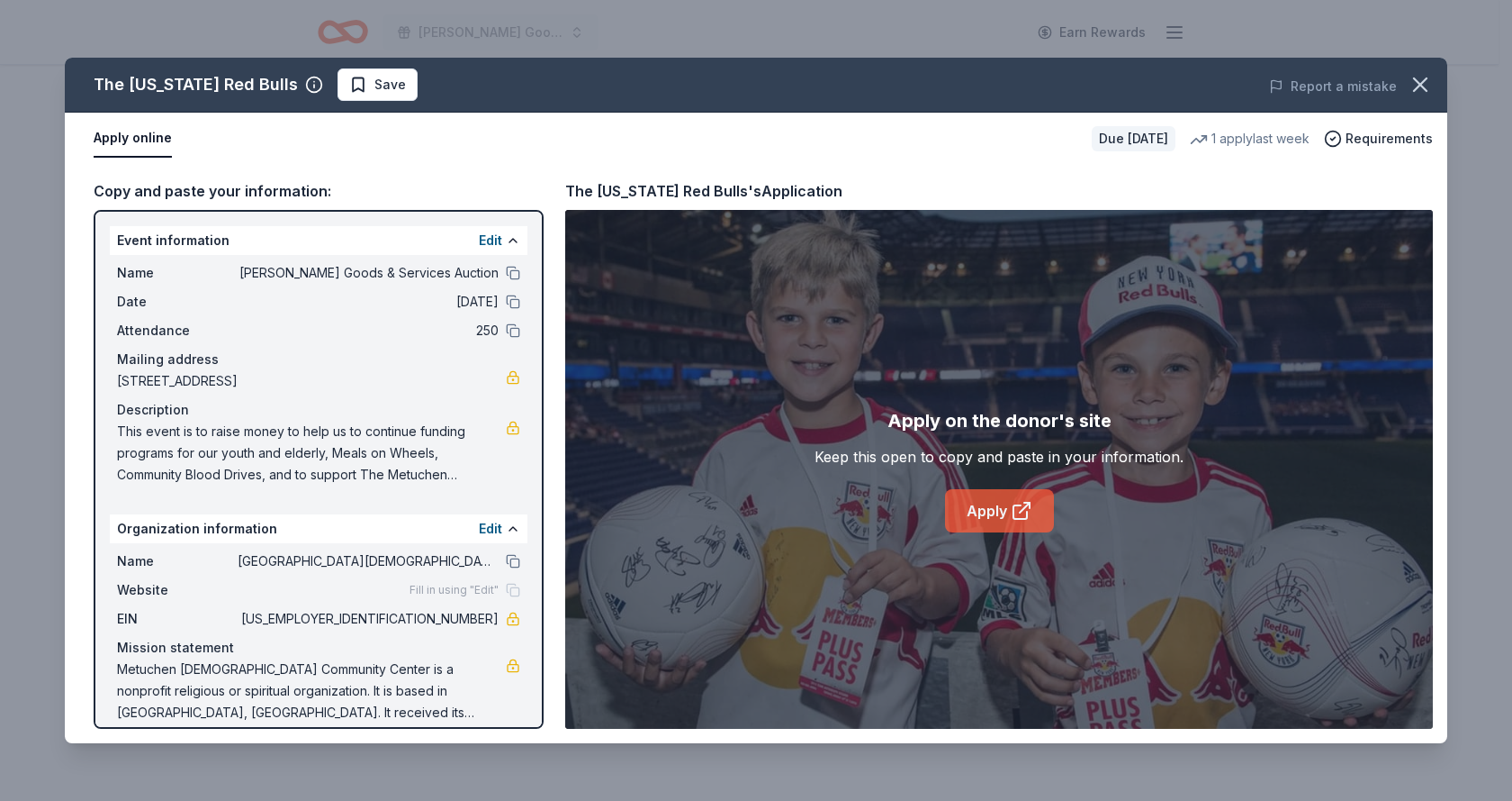
click at [981, 512] on link "Apply" at bounding box center [1000, 511] width 109 height 44
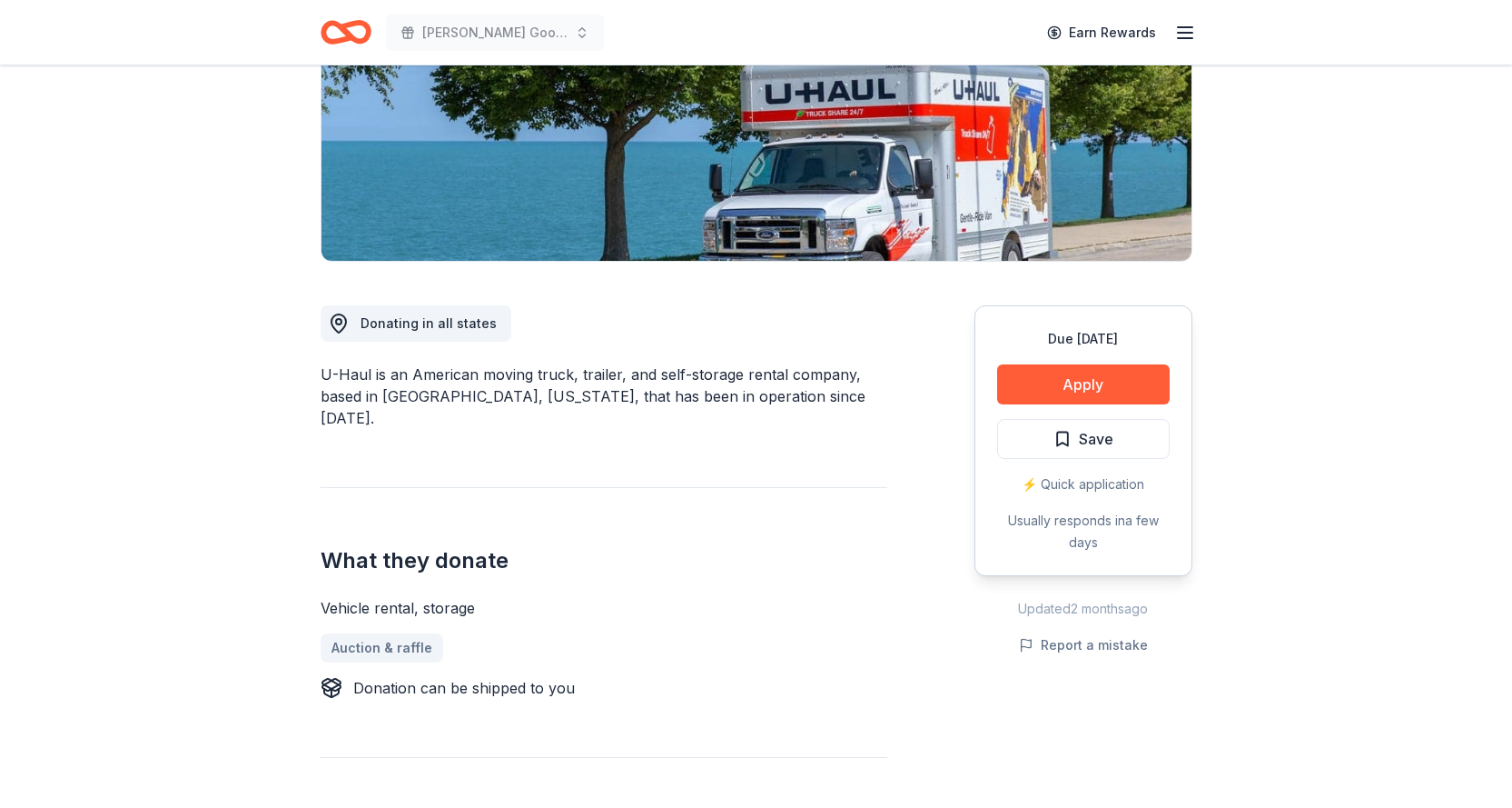
scroll to position [364, 0]
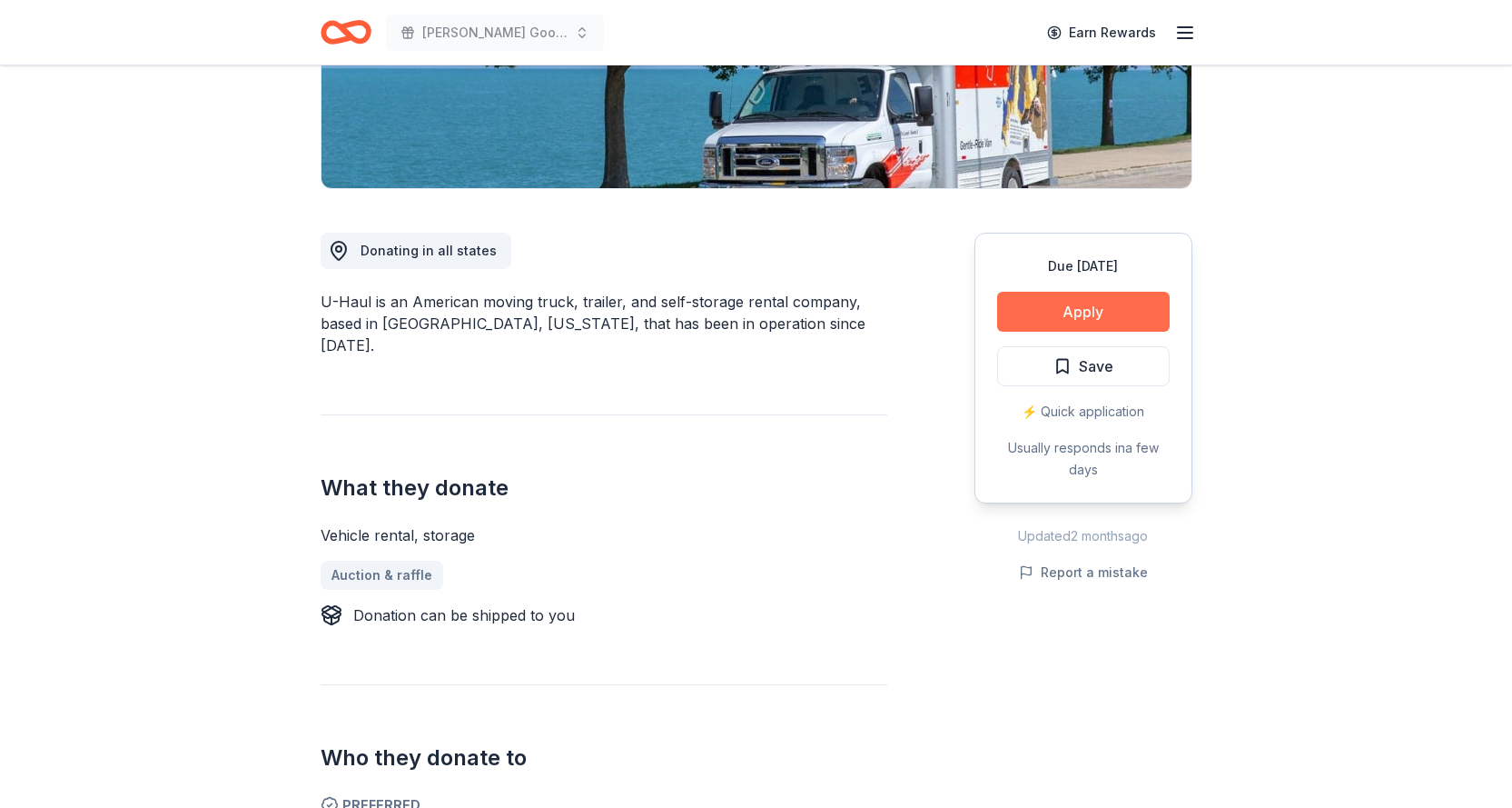
click at [1118, 314] on button "Apply" at bounding box center [1083, 312] width 172 height 40
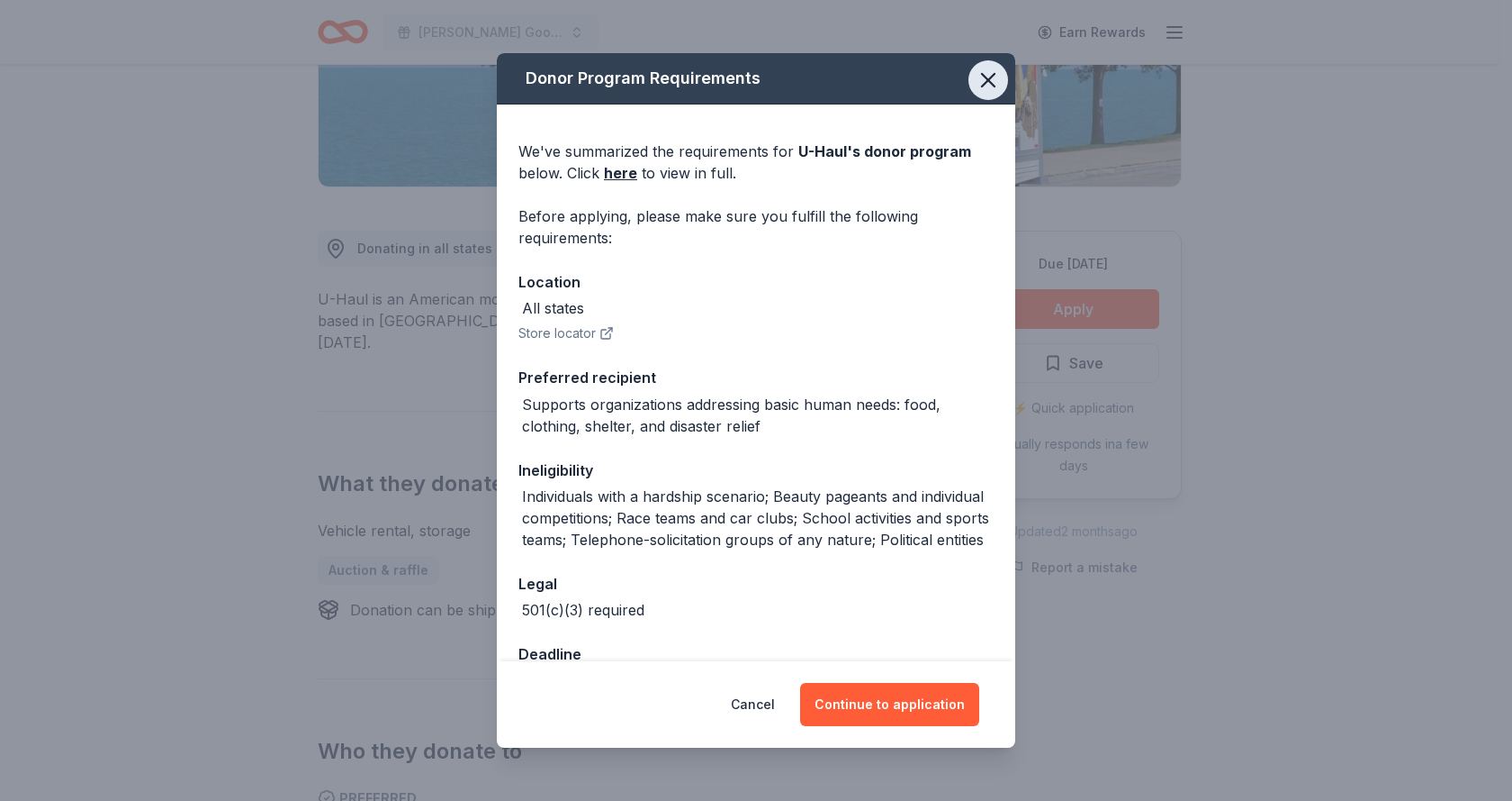
click at [976, 81] on icon "button" at bounding box center [988, 80] width 26 height 26
